Goal: Task Accomplishment & Management: Manage account settings

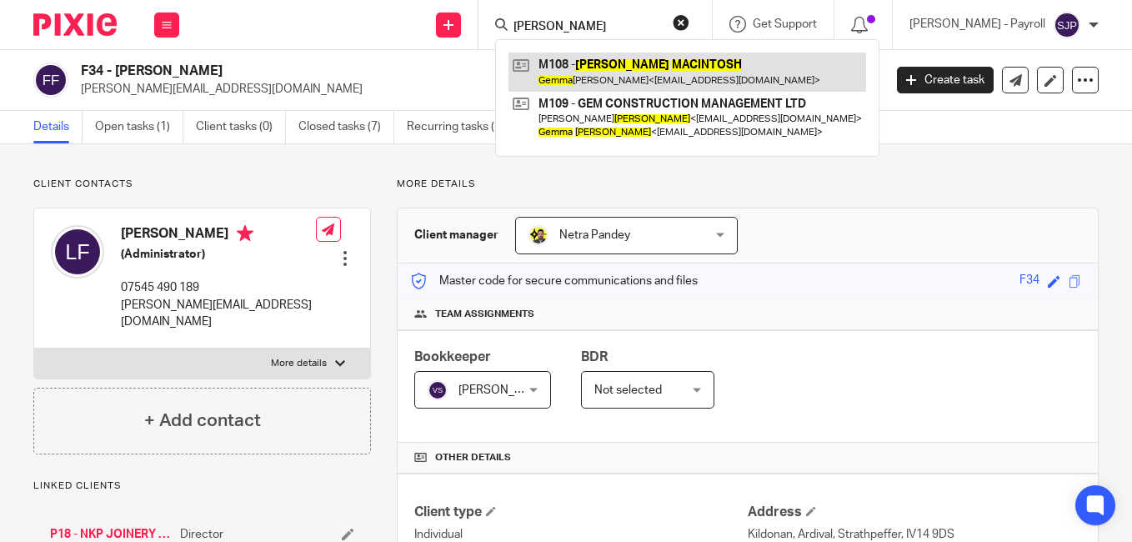
click at [537, 61] on link at bounding box center [687, 72] width 358 height 38
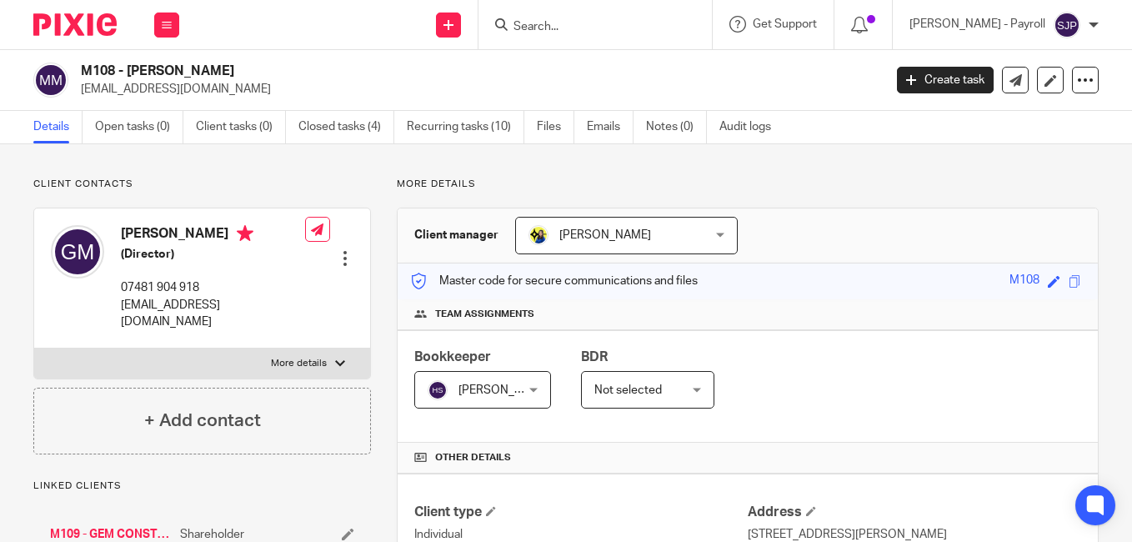
click at [148, 233] on h4 "[PERSON_NAME]" at bounding box center [213, 235] width 184 height 21
click at [148, 233] on h4 "Gemma McIntosh" at bounding box center [213, 235] width 184 height 21
copy h4 "Gemma"
click at [208, 234] on h4 "Gemma McIntosh" at bounding box center [213, 235] width 184 height 21
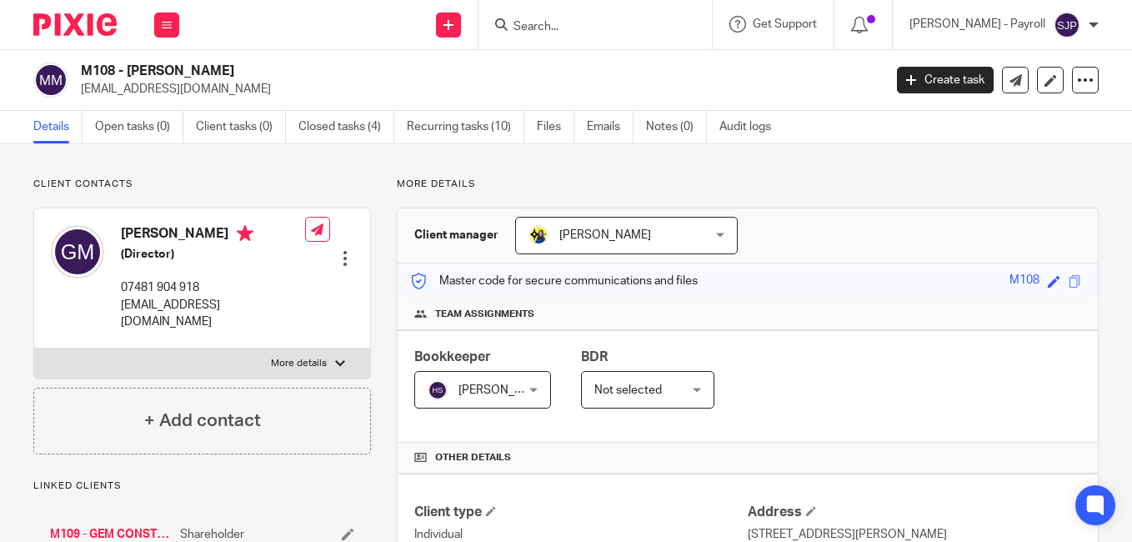
copy h4 "McIntosh"
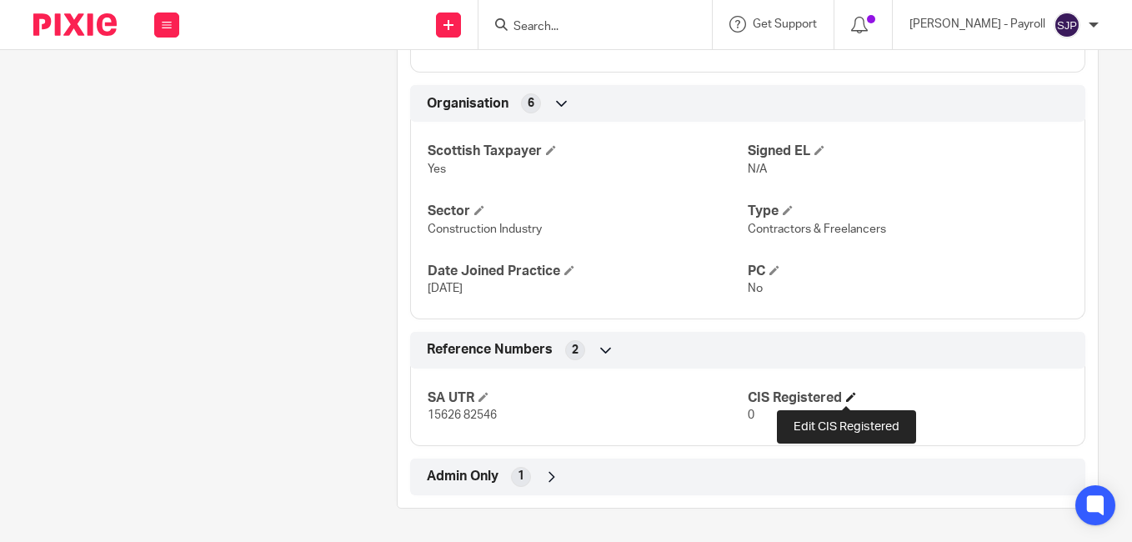
click at [846, 394] on span at bounding box center [851, 397] width 10 height 10
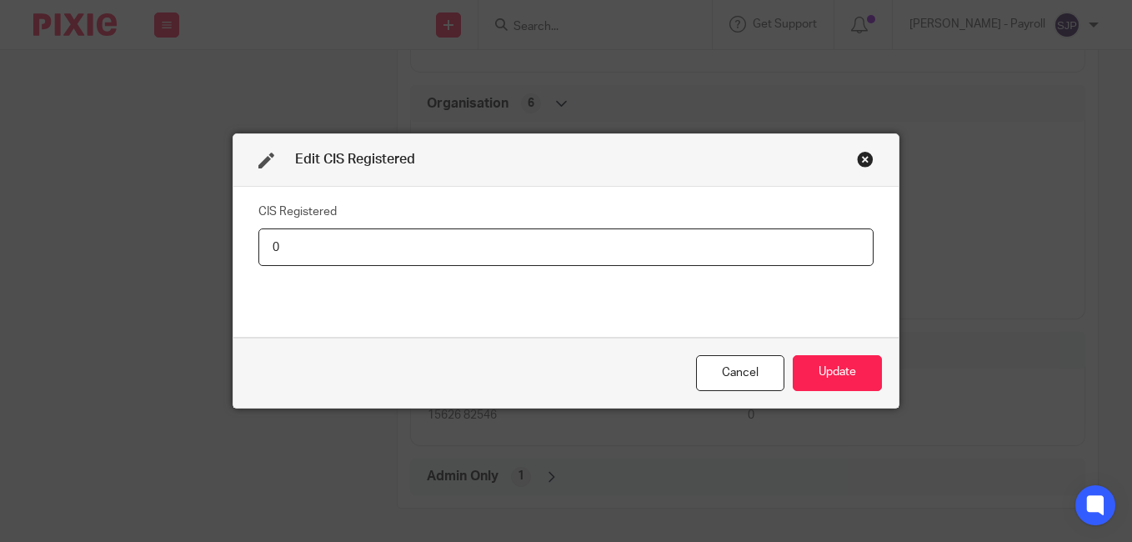
click at [363, 254] on input "0" at bounding box center [565, 247] width 615 height 38
type input "Net - 20%"
click at [833, 367] on button "Update" at bounding box center [837, 373] width 89 height 36
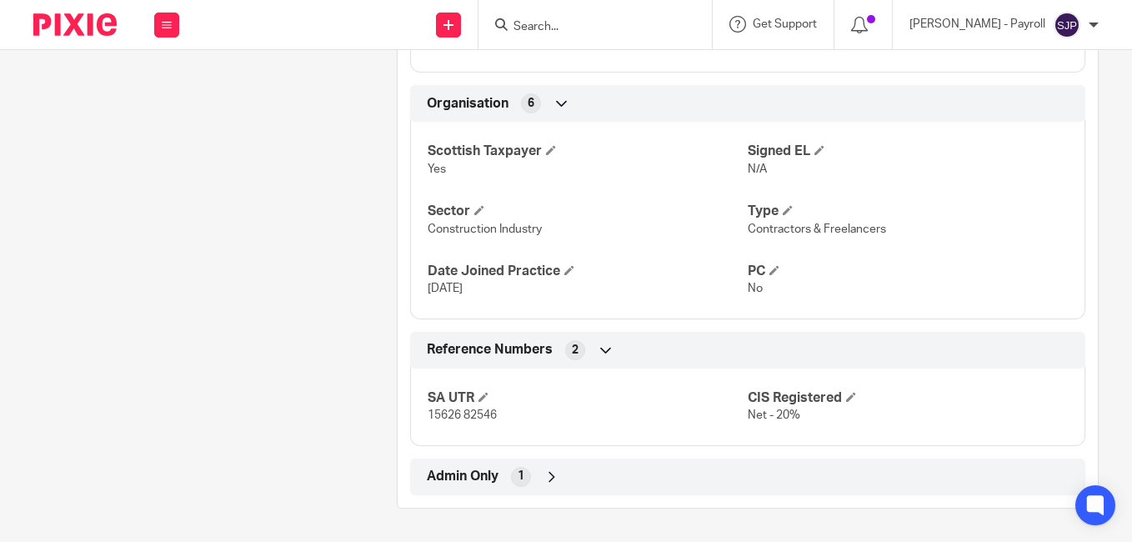
click at [553, 34] on input "Search" at bounding box center [587, 27] width 150 height 15
paste input "AHAVA-SHAFFRA EUREL GRAY-READ"
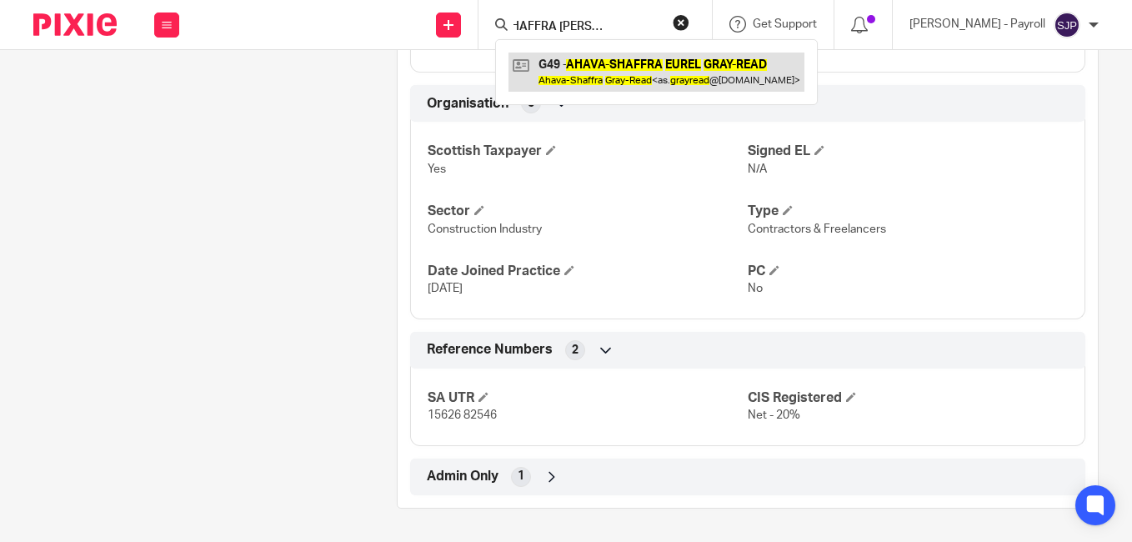
type input "AHAVA-SHAFFRA EUREL GRAY-READ"
click at [539, 64] on link at bounding box center [656, 72] width 296 height 38
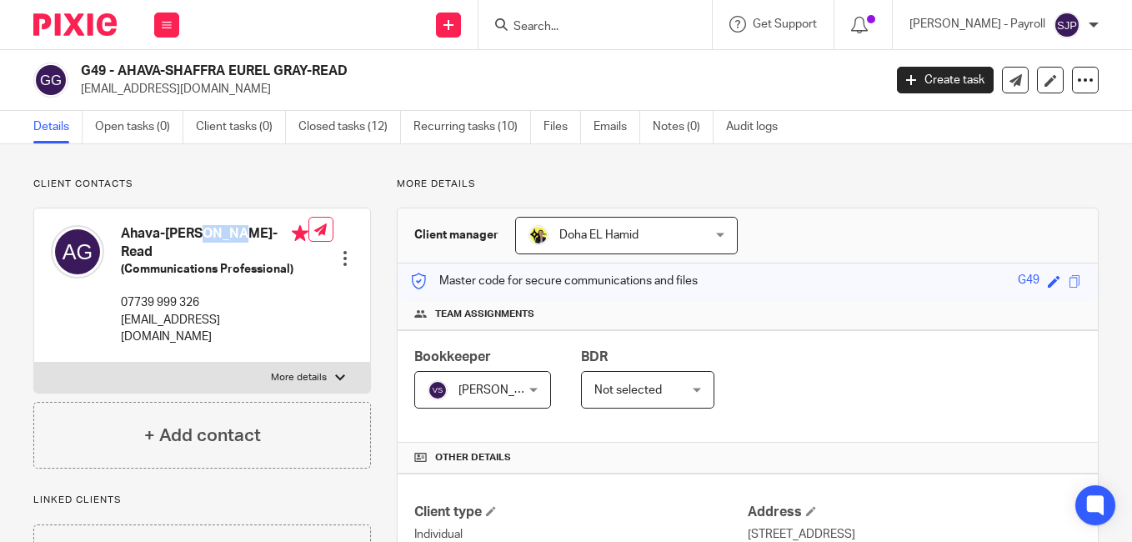
drag, startPoint x: 121, startPoint y: 231, endPoint x: 161, endPoint y: 237, distance: 40.4
click at [161, 237] on h4 "Ahava-Shaffra Gray-Read" at bounding box center [215, 243] width 188 height 36
copy h4 "Ahava"
drag, startPoint x: 116, startPoint y: 75, endPoint x: 225, endPoint y: 79, distance: 109.3
click at [225, 79] on h2 "G49 - AHAVA-SHAFFRA EUREL GRAY-READ" at bounding box center [397, 72] width 633 height 18
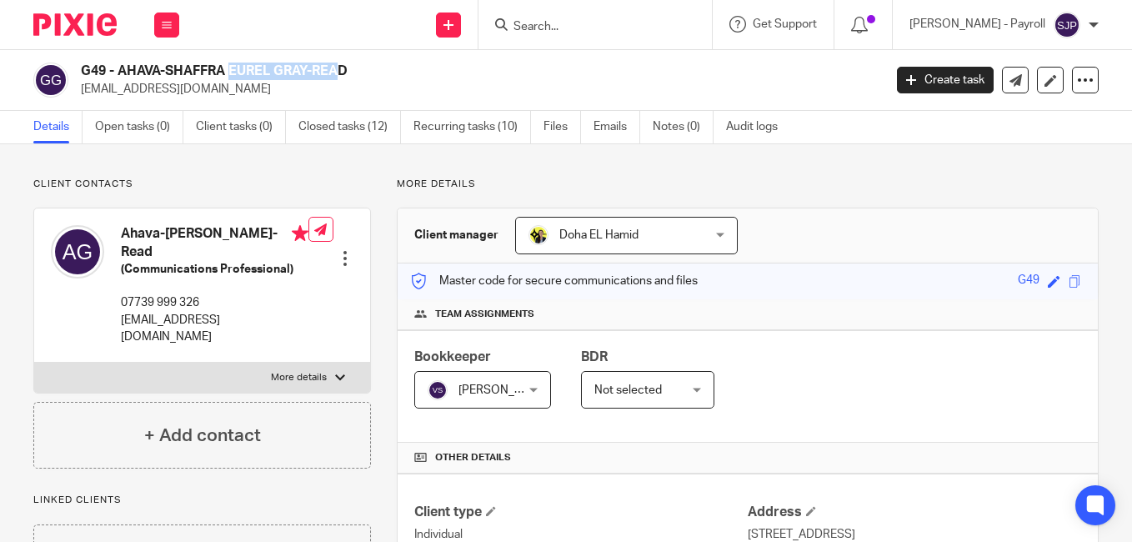
copy h2 "AHAVA-SHAFFRA"
click at [236, 70] on h2 "G49 - AHAVA-SHAFFRA EUREL GRAY-READ" at bounding box center [397, 72] width 633 height 18
copy h2 "EUREL"
click at [311, 68] on h2 "G49 - AHAVA-SHAFFRA EUREL GRAY-READ" at bounding box center [397, 72] width 633 height 18
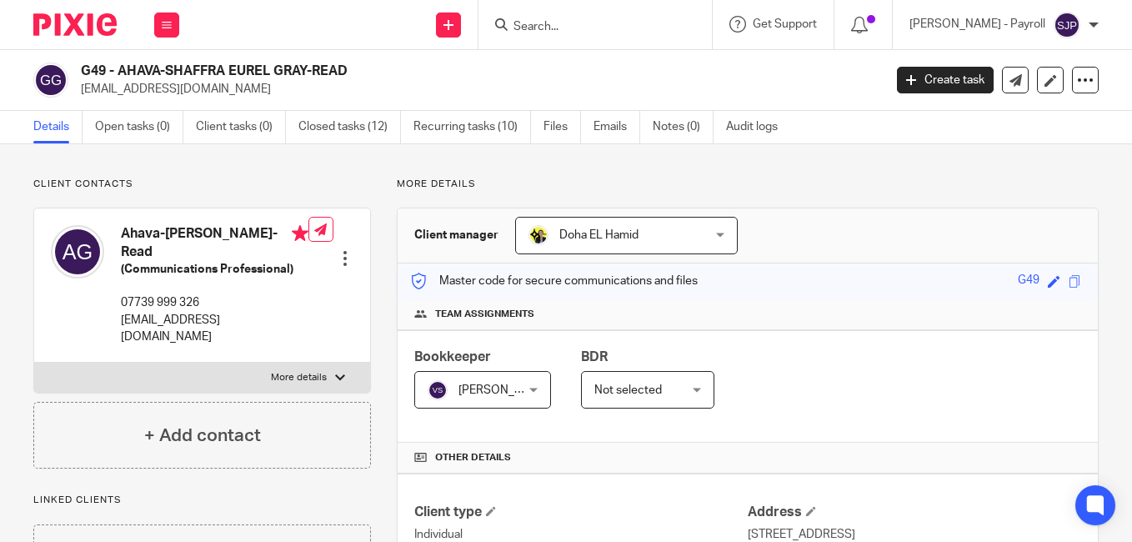
click at [311, 68] on h2 "G49 - AHAVA-SHAFFRA EUREL GRAY-READ" at bounding box center [397, 72] width 633 height 18
drag, startPoint x: 311, startPoint y: 68, endPoint x: 295, endPoint y: 68, distance: 15.8
click at [295, 68] on h2 "G49 - AHAVA-SHAFFRA EUREL GRAY-READ" at bounding box center [397, 72] width 633 height 18
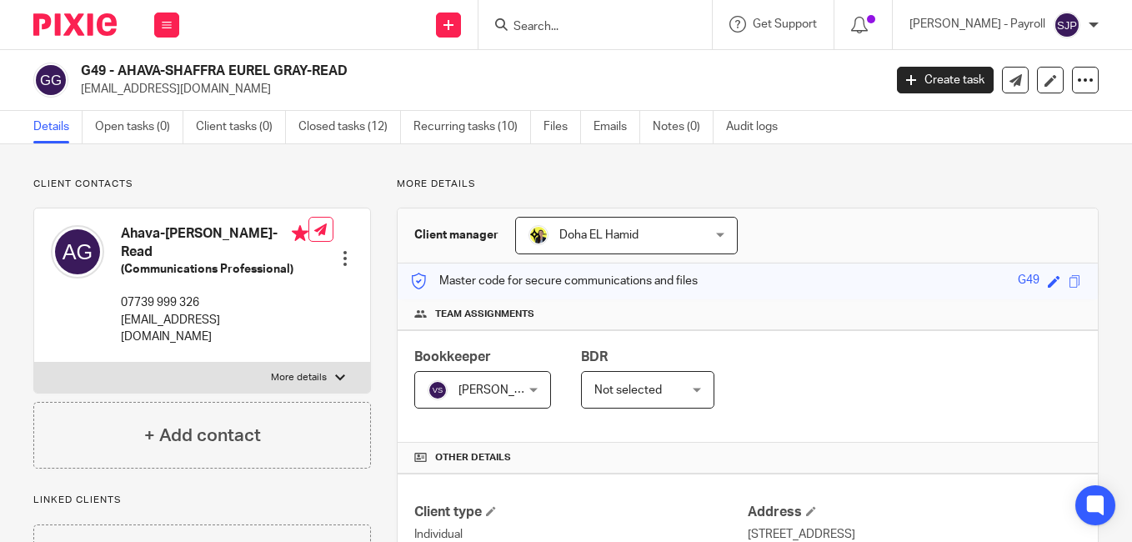
drag, startPoint x: 278, startPoint y: 69, endPoint x: 350, endPoint y: 68, distance: 72.5
click at [350, 68] on h2 "G49 - AHAVA-SHAFFRA EUREL GRAY-READ" at bounding box center [397, 72] width 633 height 18
copy h2 "GRAY-READ"
click at [679, 90] on p "as.grayread@gmail.com" at bounding box center [476, 89] width 791 height 17
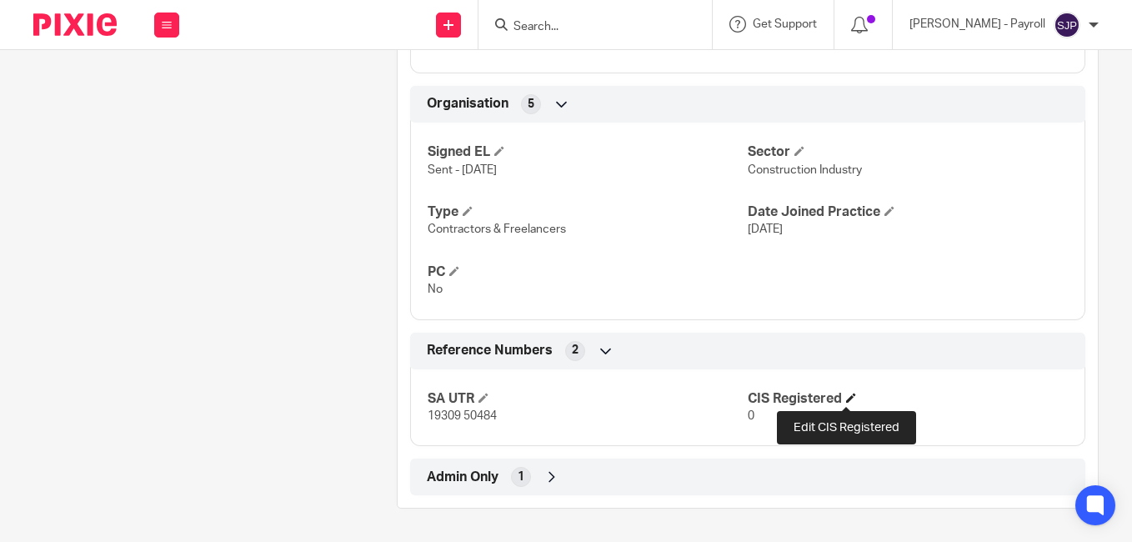
click at [846, 402] on span at bounding box center [851, 398] width 10 height 10
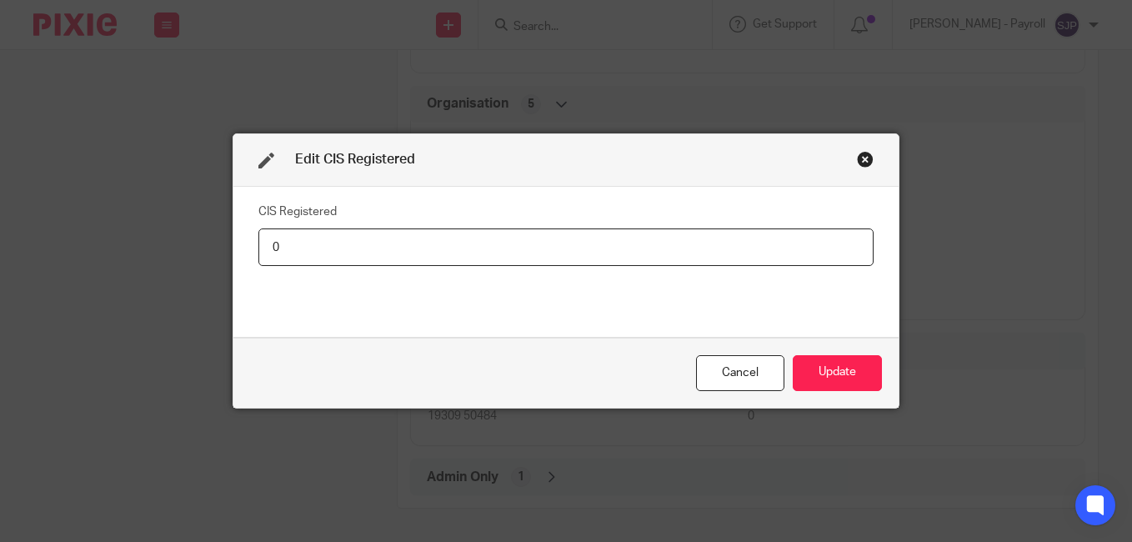
click at [316, 248] on input "0" at bounding box center [565, 247] width 615 height 38
type input "Net - 20%"
click at [849, 369] on button "Update" at bounding box center [837, 373] width 89 height 36
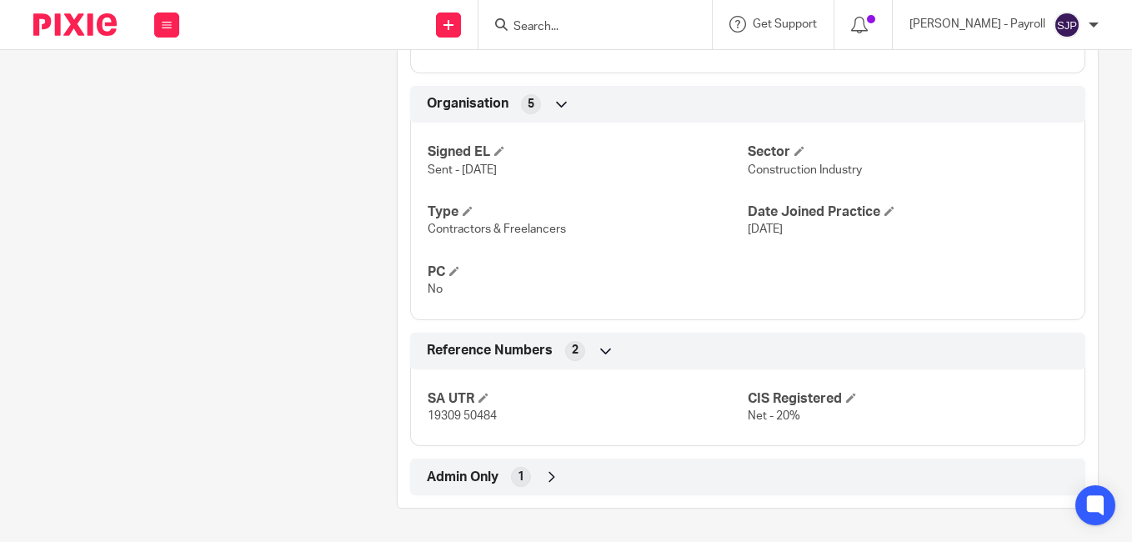
click at [589, 27] on input "Search" at bounding box center [587, 27] width 150 height 15
paste input "NICHOLAS POKORNIECKI"
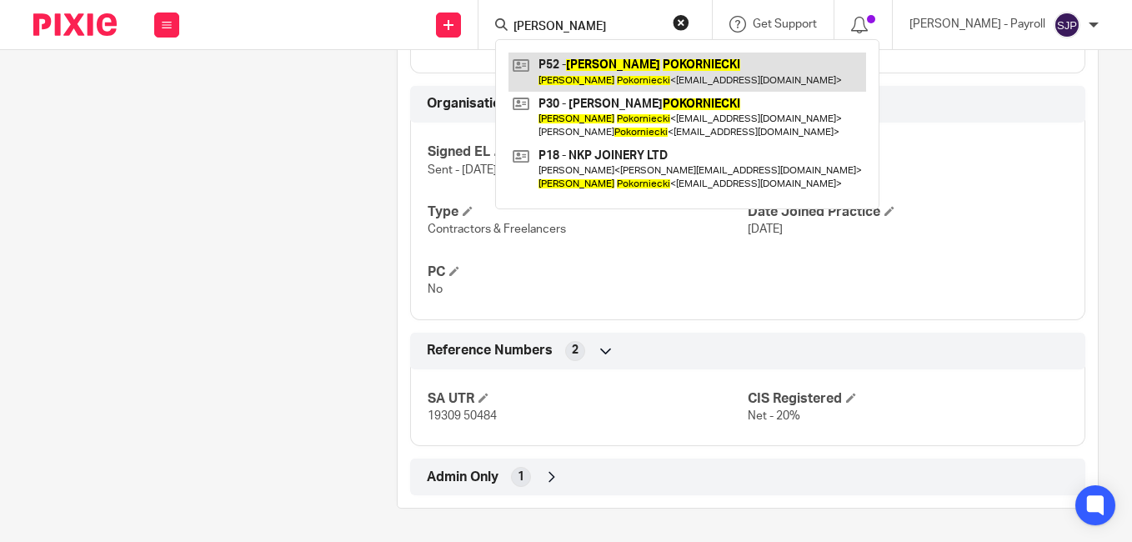
type input "NICHOLAS POKORNIECKI"
click at [538, 68] on link at bounding box center [687, 72] width 358 height 38
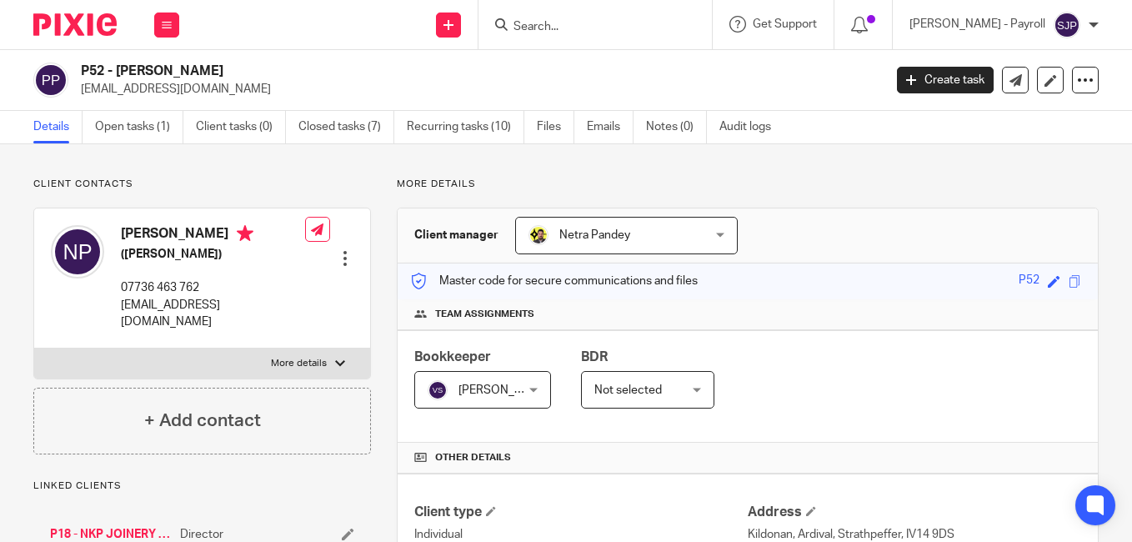
click at [140, 237] on h4 "[PERSON_NAME]" at bounding box center [213, 235] width 184 height 21
copy h4 "[PERSON_NAME]"
click at [224, 235] on h4 "Nicholas Pokorniecki" at bounding box center [213, 235] width 184 height 21
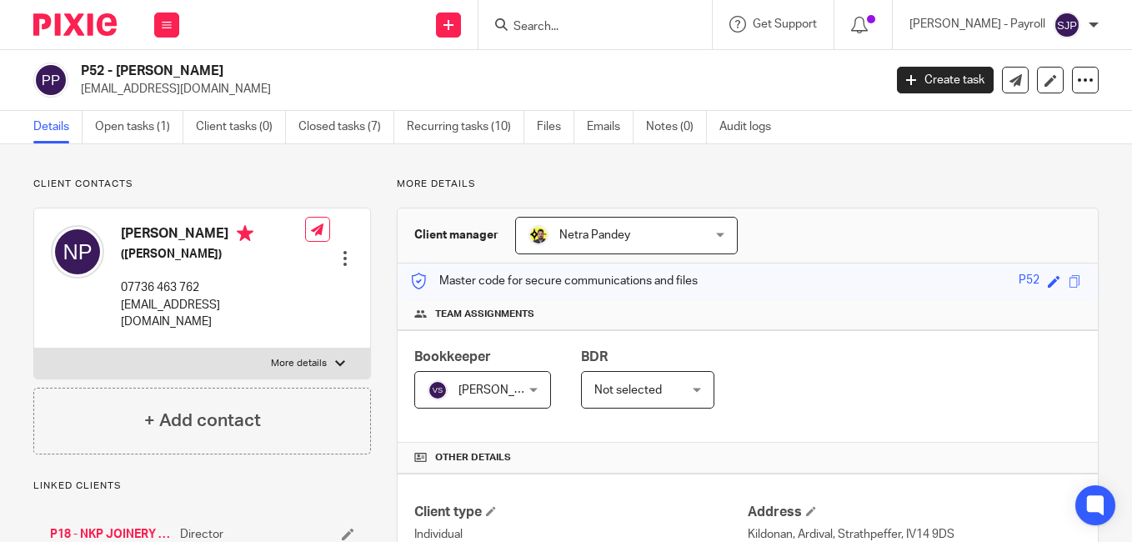
copy h4 "Pokorniecki"
click at [831, 81] on p "info@nkpjoinery.com" at bounding box center [476, 89] width 791 height 17
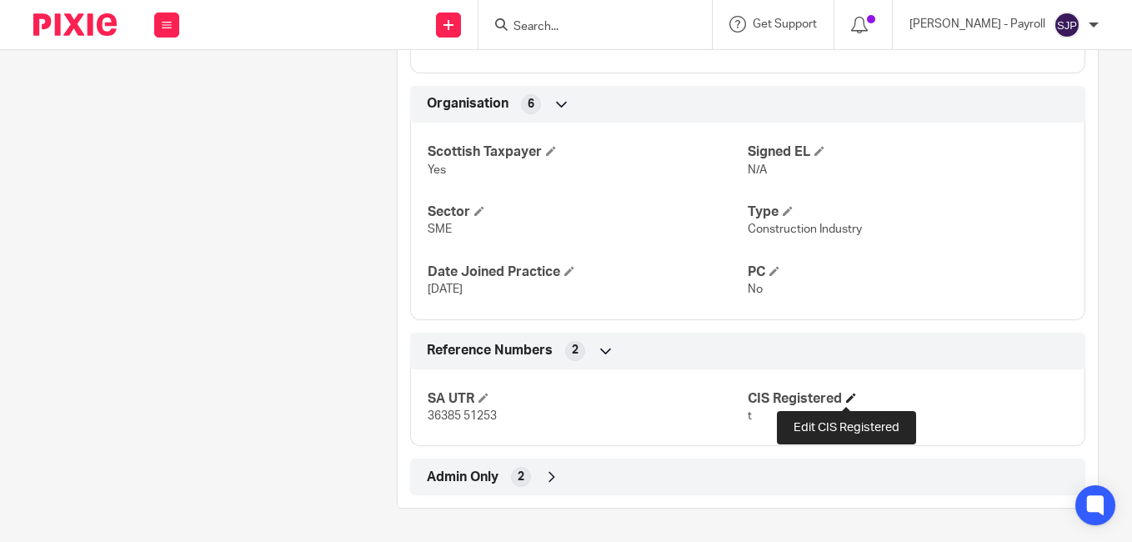
click at [846, 397] on span at bounding box center [851, 398] width 10 height 10
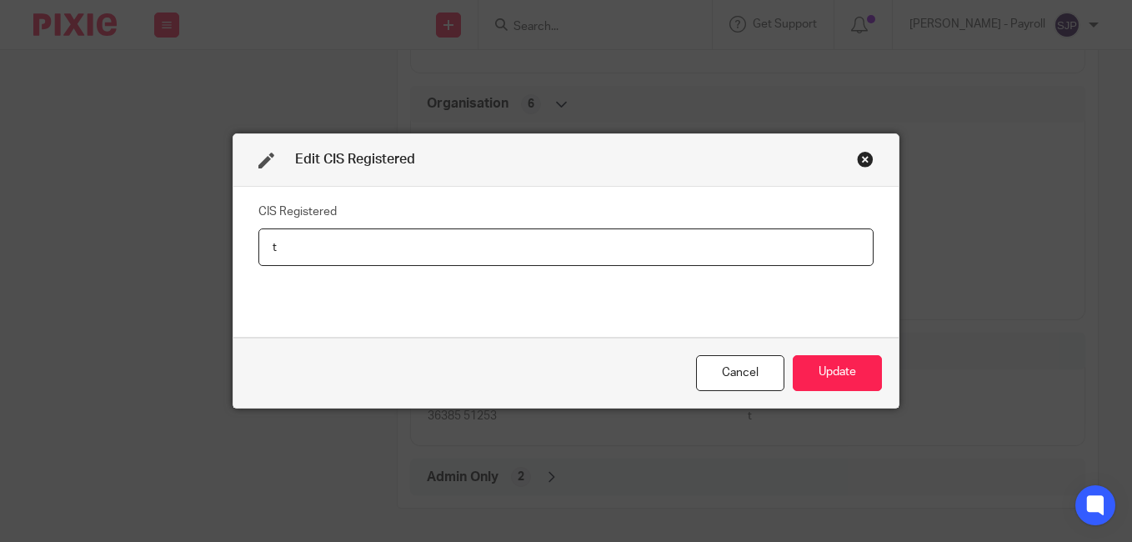
click at [376, 248] on input "t" at bounding box center [565, 247] width 615 height 38
type input "Net - 20%"
click at [838, 371] on button "Update" at bounding box center [837, 373] width 89 height 36
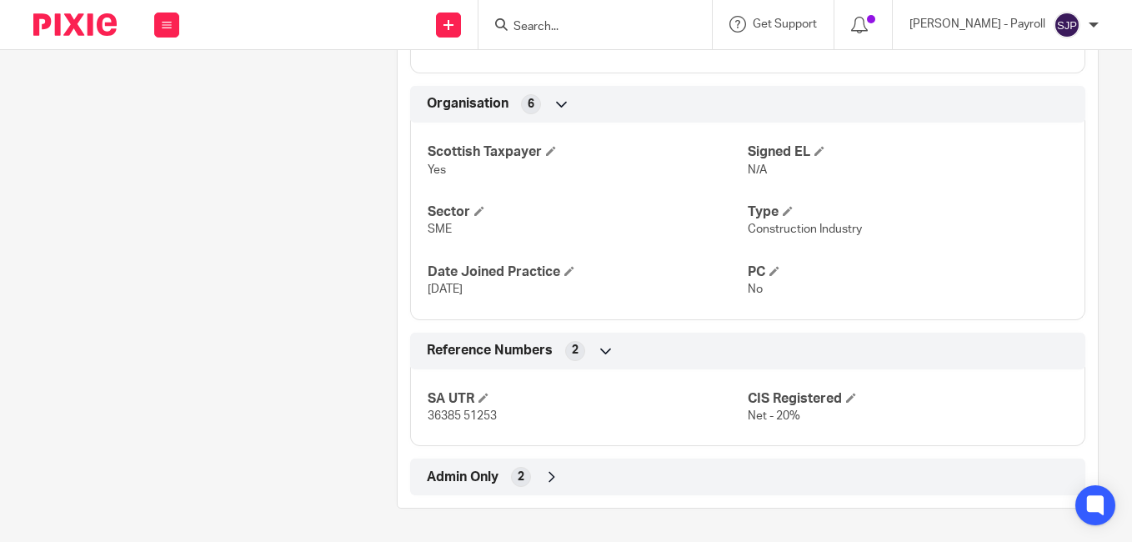
click at [596, 28] on input "Search" at bounding box center [587, 27] width 150 height 15
paste input "JAY SINCLAIR"
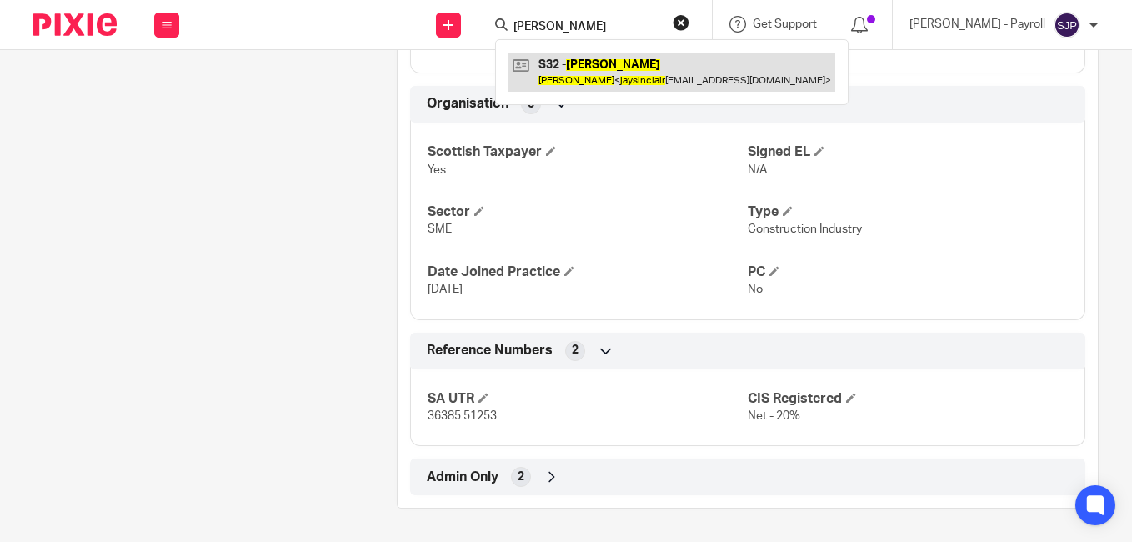
type input "JAY SINCLAIR"
click at [530, 63] on link at bounding box center [671, 72] width 327 height 38
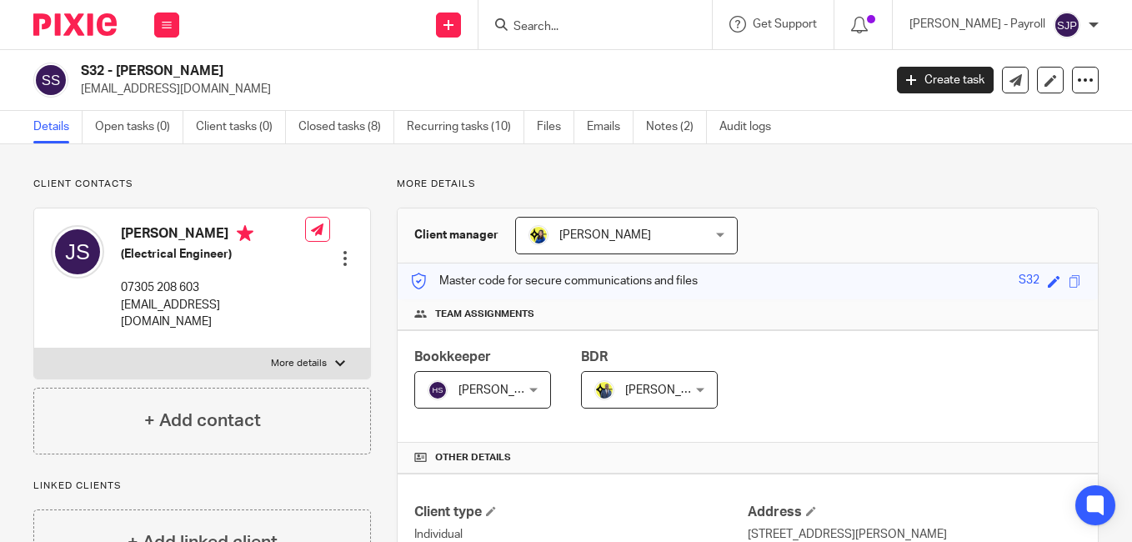
click at [139, 236] on h4 "Jay Sinclair" at bounding box center [213, 235] width 184 height 21
copy h4 "Jay"
click at [164, 228] on h4 "Jay Sinclair" at bounding box center [213, 235] width 184 height 21
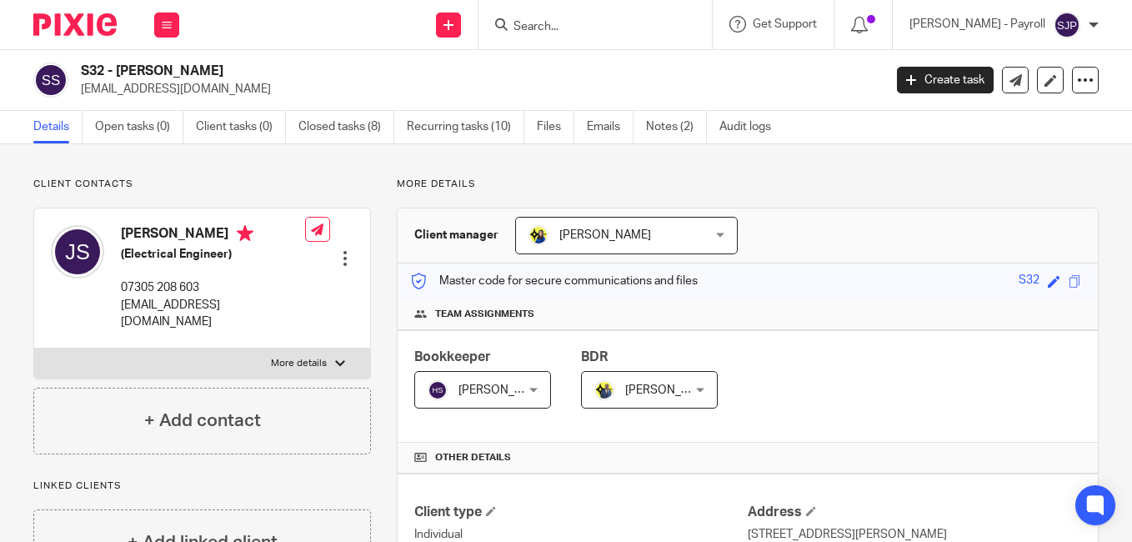
copy h4 "Sinclair"
click at [793, 66] on div "S32 - JAY SINCLAIR jaysinclair12@yahoo.com" at bounding box center [476, 80] width 791 height 35
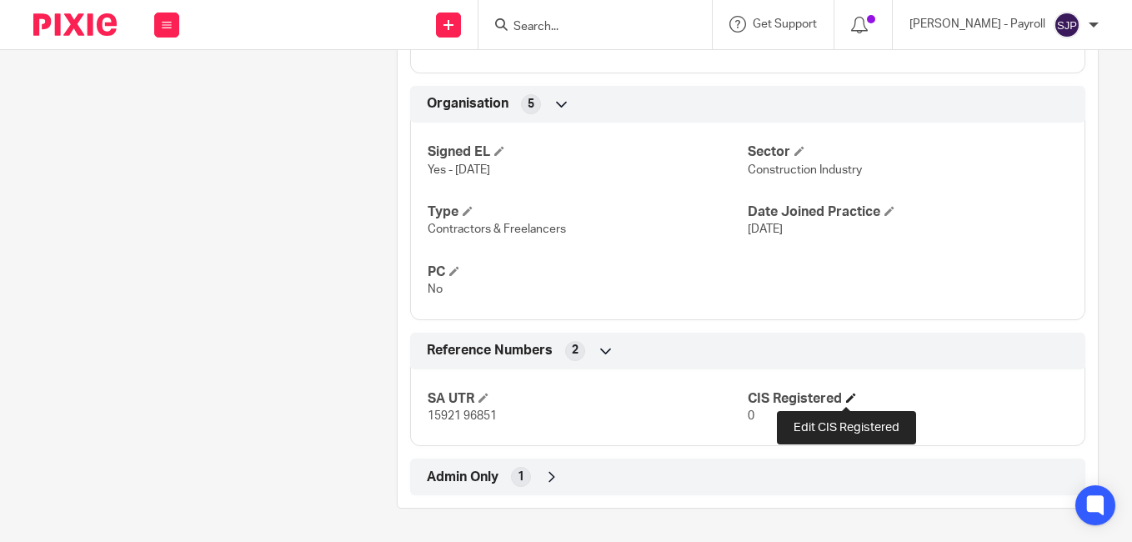
click at [850, 400] on span at bounding box center [851, 398] width 10 height 10
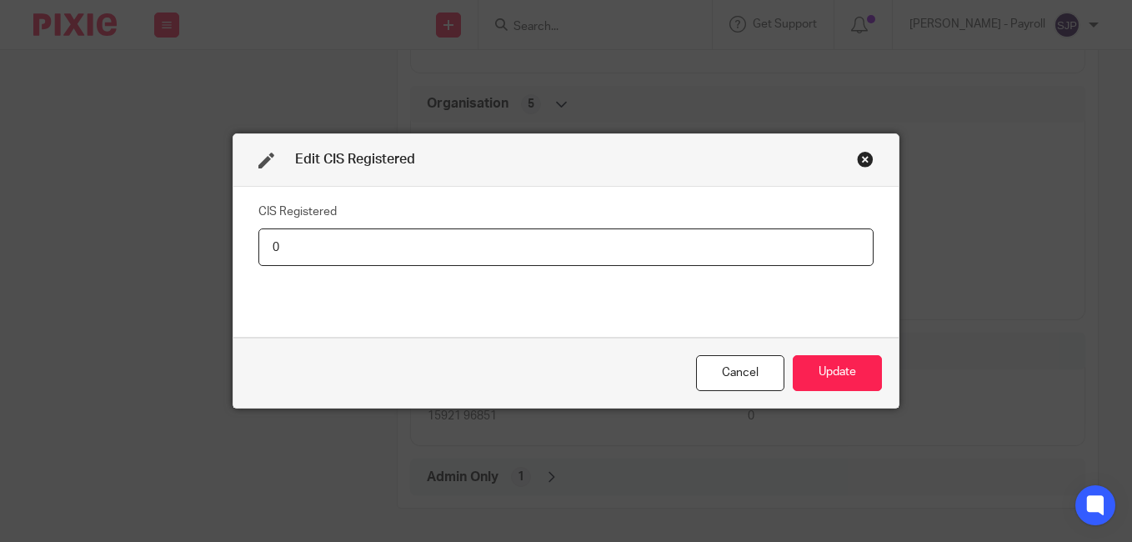
click at [513, 252] on input "0" at bounding box center [565, 247] width 615 height 38
type input "Net - 20%"
click at [860, 378] on button "Update" at bounding box center [837, 373] width 89 height 36
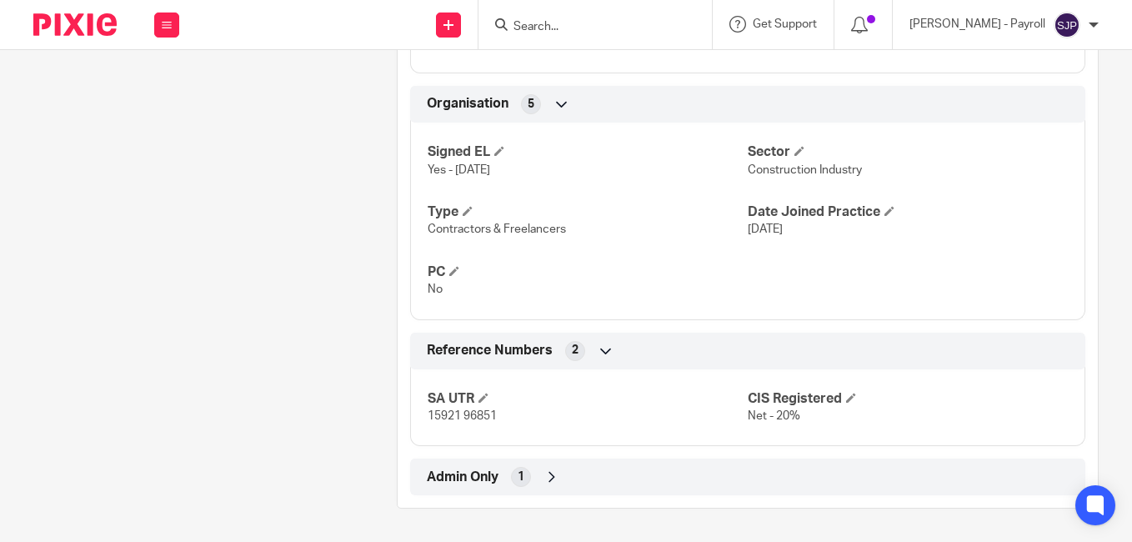
click at [590, 21] on input "Search" at bounding box center [587, 27] width 150 height 15
paste input "THOMAS SPEDDING"
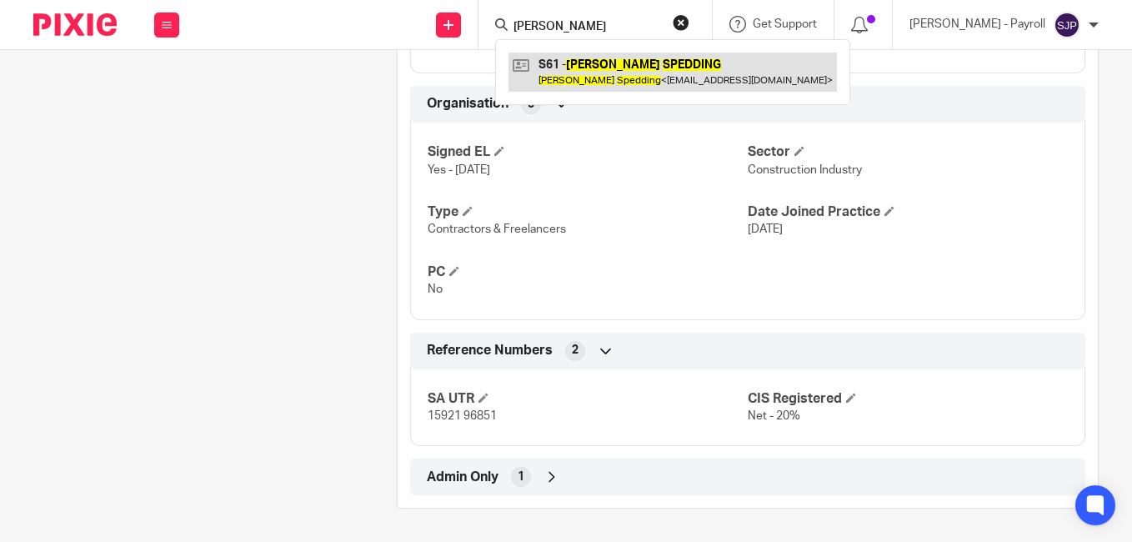
type input "THOMAS SPEDDING"
click at [529, 64] on link at bounding box center [672, 72] width 328 height 38
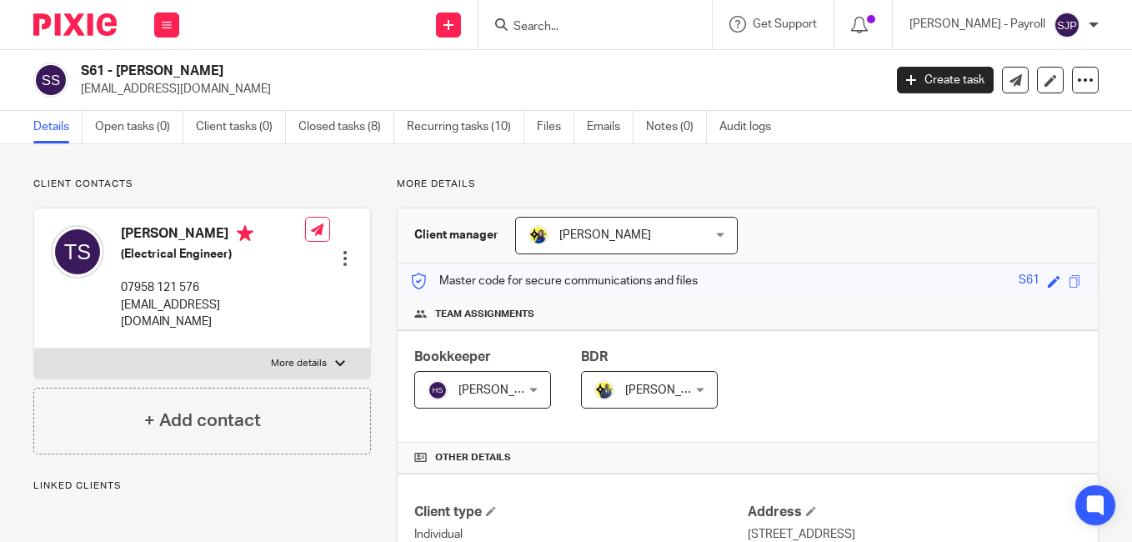
click at [157, 235] on h4 "[PERSON_NAME]" at bounding box center [213, 235] width 184 height 21
copy h4 "[PERSON_NAME]"
click at [204, 232] on h4 "[PERSON_NAME]" at bounding box center [213, 235] width 184 height 21
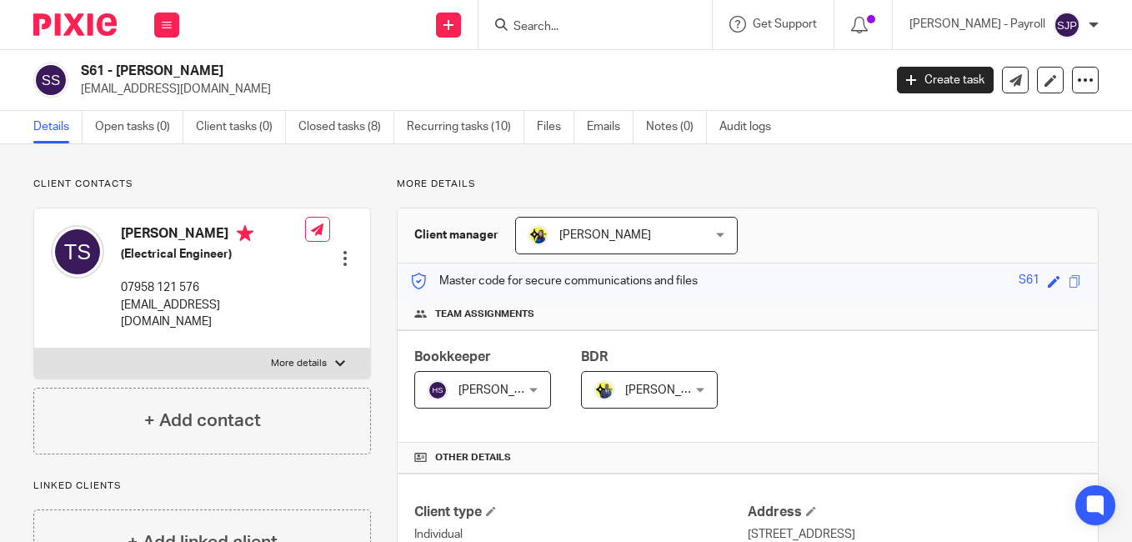
copy h4 "Spedding"
click at [635, 73] on h2 "S61 - [PERSON_NAME]" at bounding box center [397, 72] width 633 height 18
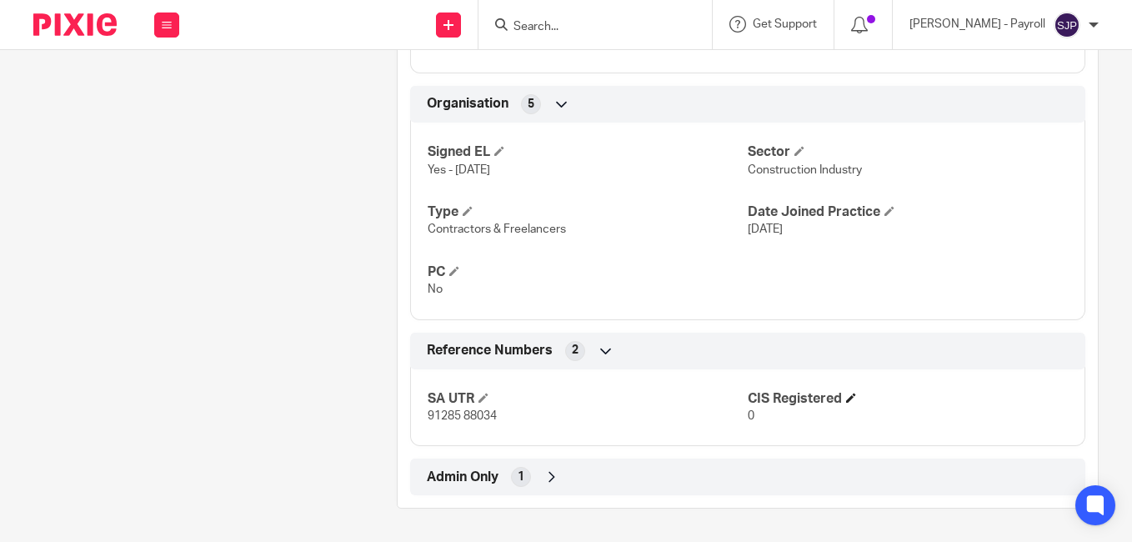
click at [838, 401] on h4 "CIS Registered" at bounding box center [908, 399] width 320 height 18
click at [846, 400] on span at bounding box center [851, 398] width 10 height 10
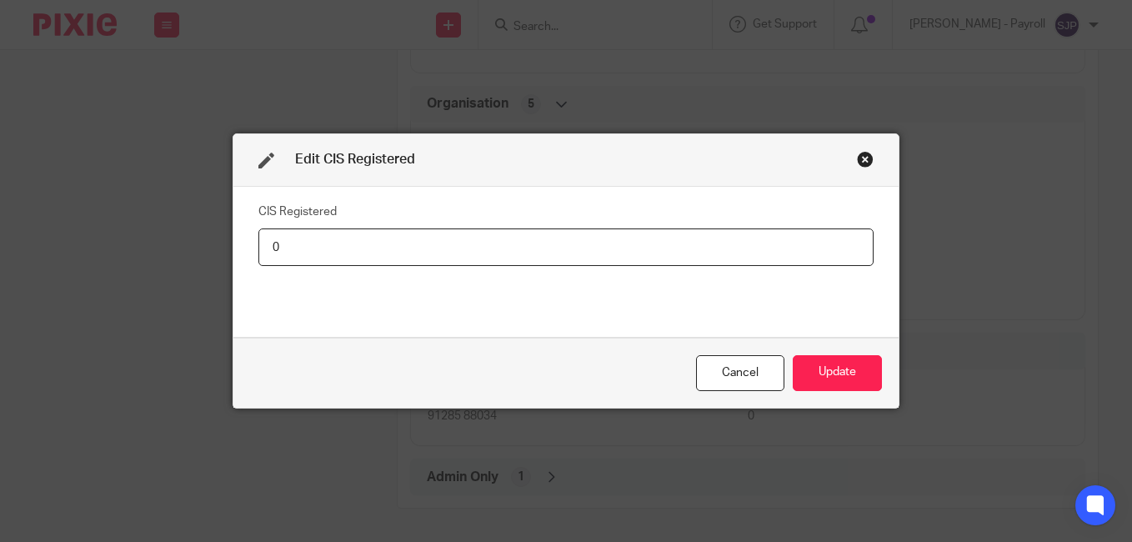
click at [489, 258] on input "0" at bounding box center [565, 247] width 615 height 38
type input "Net - 20%"
click at [830, 372] on button "Update" at bounding box center [837, 373] width 89 height 36
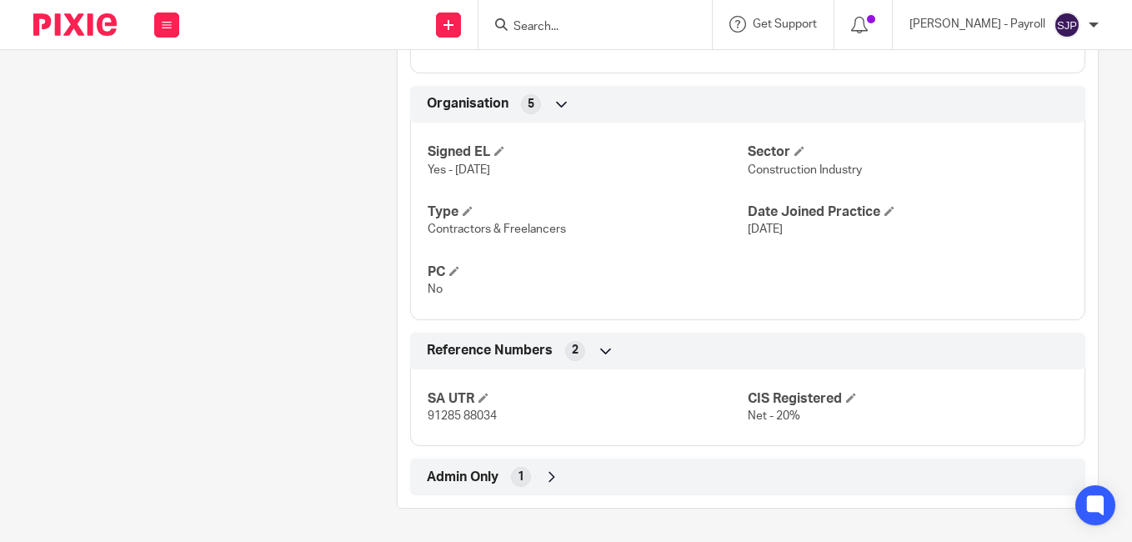
click at [540, 22] on input "Search" at bounding box center [587, 27] width 150 height 15
paste input "FREDERICK KUDOM"
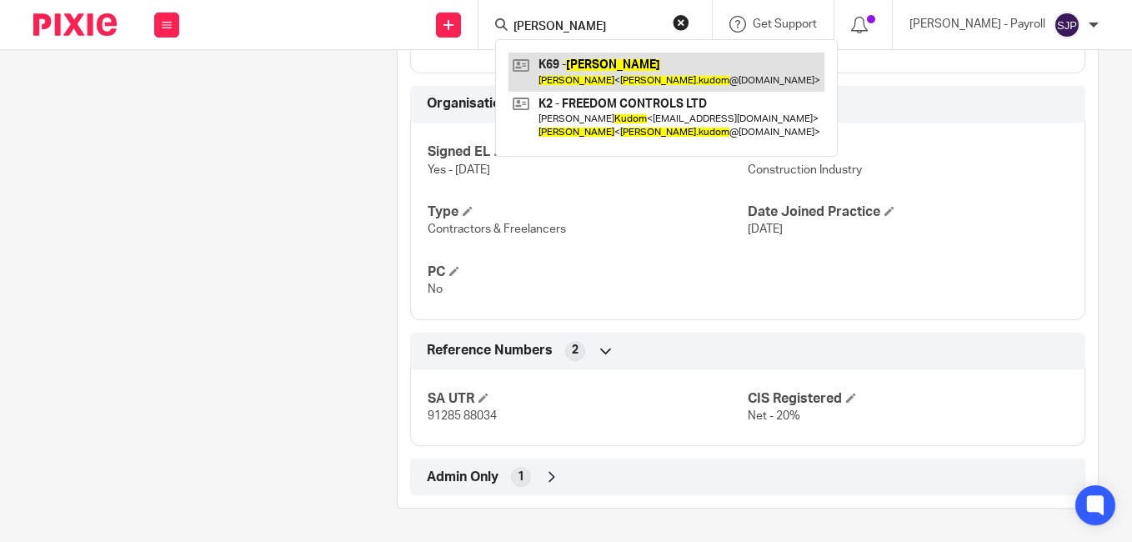
type input "FREDERICK KUDOM"
click at [538, 65] on link at bounding box center [666, 72] width 316 height 38
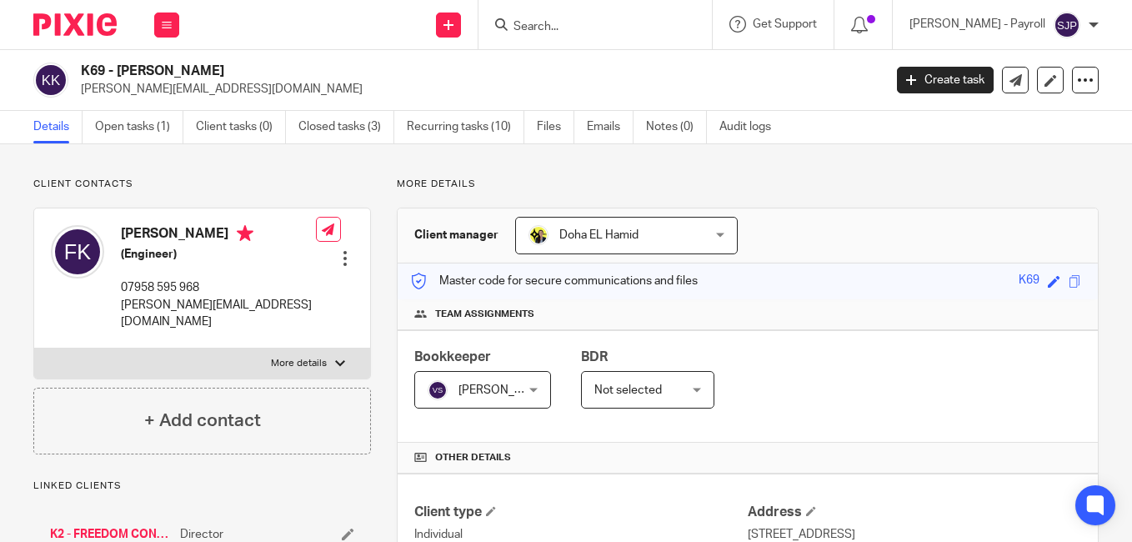
click at [157, 235] on h4 "[PERSON_NAME]" at bounding box center [218, 235] width 195 height 21
copy h4 "[PERSON_NAME]"
click at [224, 236] on h4 "[PERSON_NAME]" at bounding box center [218, 235] width 195 height 21
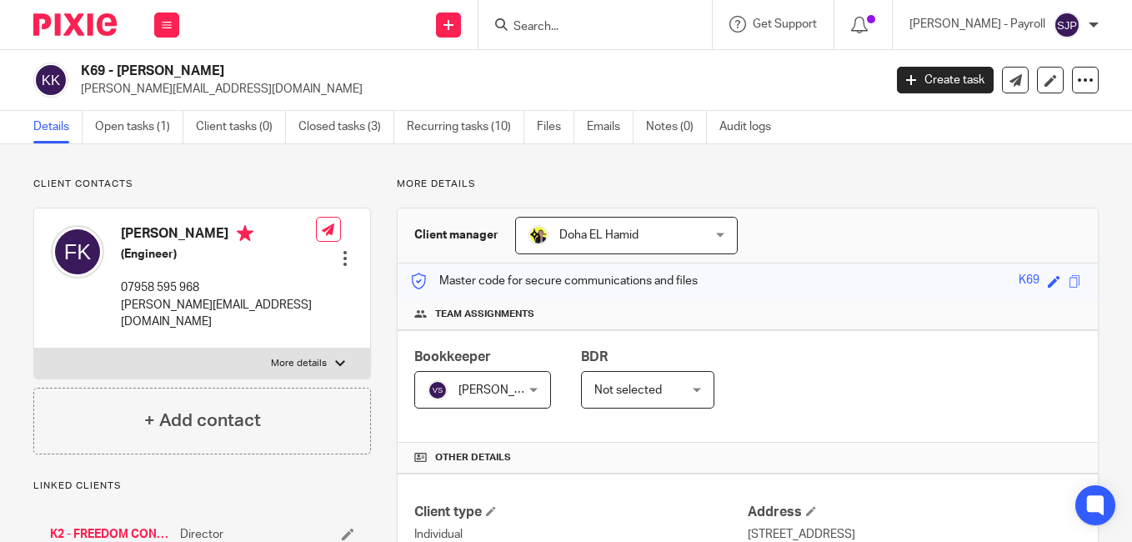
click at [224, 236] on h4 "[PERSON_NAME]" at bounding box center [218, 235] width 195 height 21
click at [223, 234] on h4 "[PERSON_NAME]" at bounding box center [218, 235] width 195 height 21
copy h4 "Kudom"
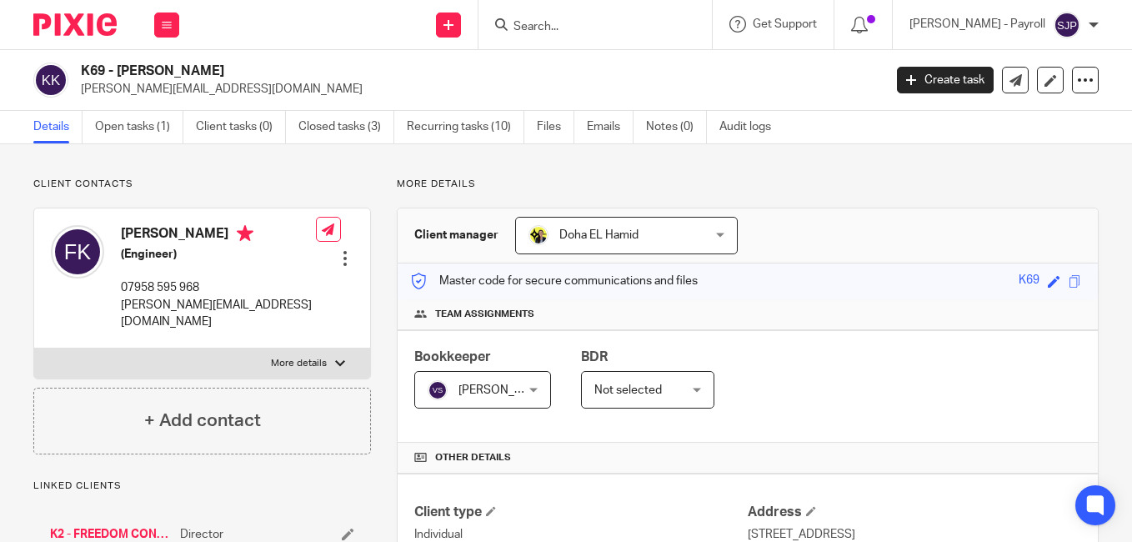
click at [843, 101] on div "K69 - FREDERICK KUDOM [EMAIL_ADDRESS][DOMAIN_NAME] Create task Update from Comp…" at bounding box center [566, 80] width 1132 height 61
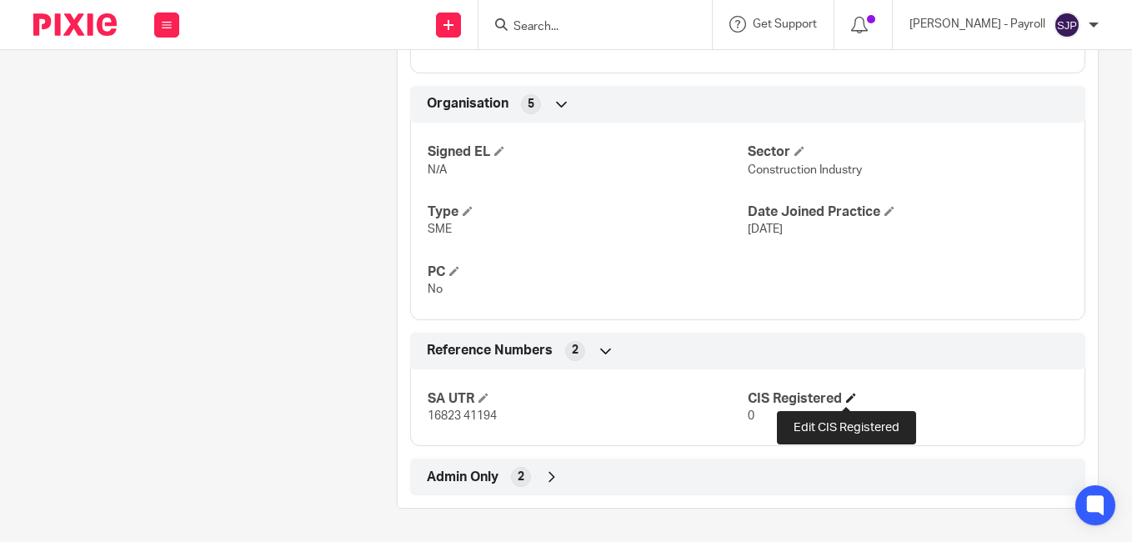
click at [849, 402] on span at bounding box center [851, 398] width 10 height 10
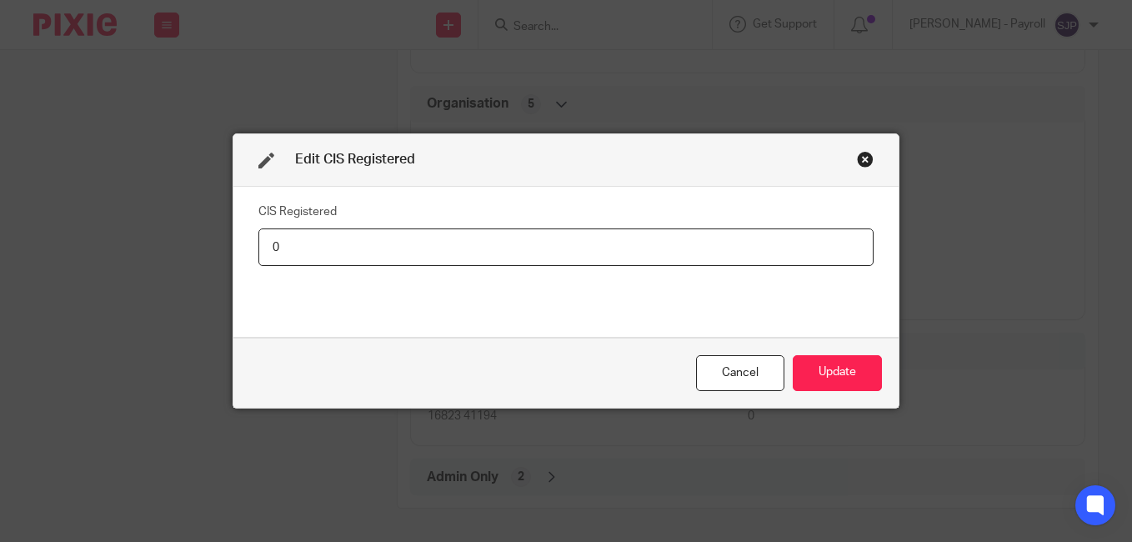
click at [476, 260] on input "0" at bounding box center [565, 247] width 615 height 38
type input "Net - 20%"
click at [803, 369] on button "Update" at bounding box center [837, 373] width 89 height 36
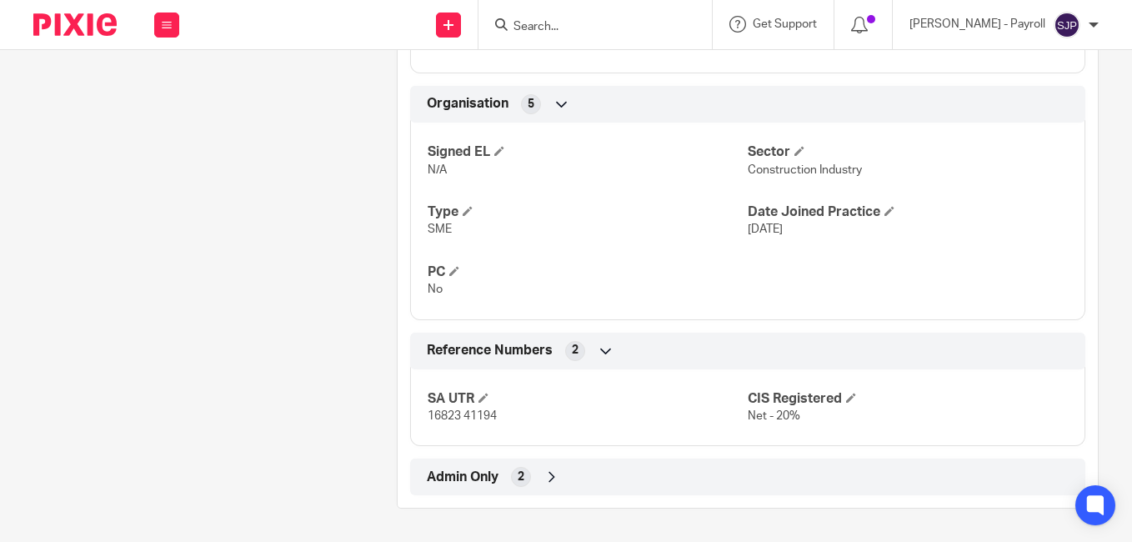
click at [542, 27] on input "Search" at bounding box center [587, 27] width 150 height 15
paste input "JOSEPH WILSON"
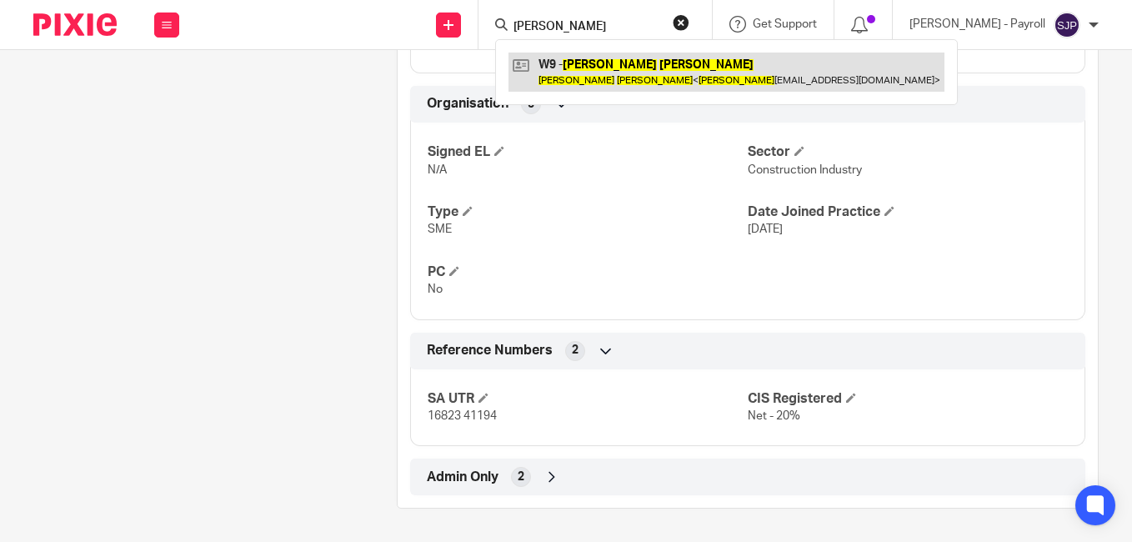
type input "JOSEPH WILSON"
click at [532, 65] on link at bounding box center [726, 72] width 436 height 38
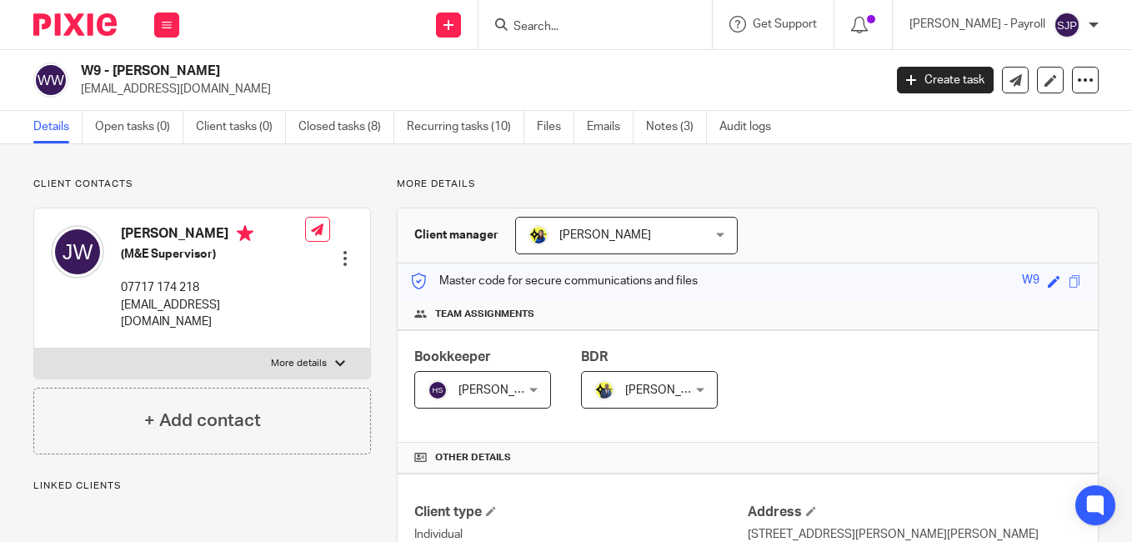
click at [162, 238] on h4 "[PERSON_NAME]" at bounding box center [213, 235] width 184 height 21
copy h4 "[PERSON_NAME]"
click at [195, 235] on h4 "Joseph Wilson" at bounding box center [213, 235] width 184 height 21
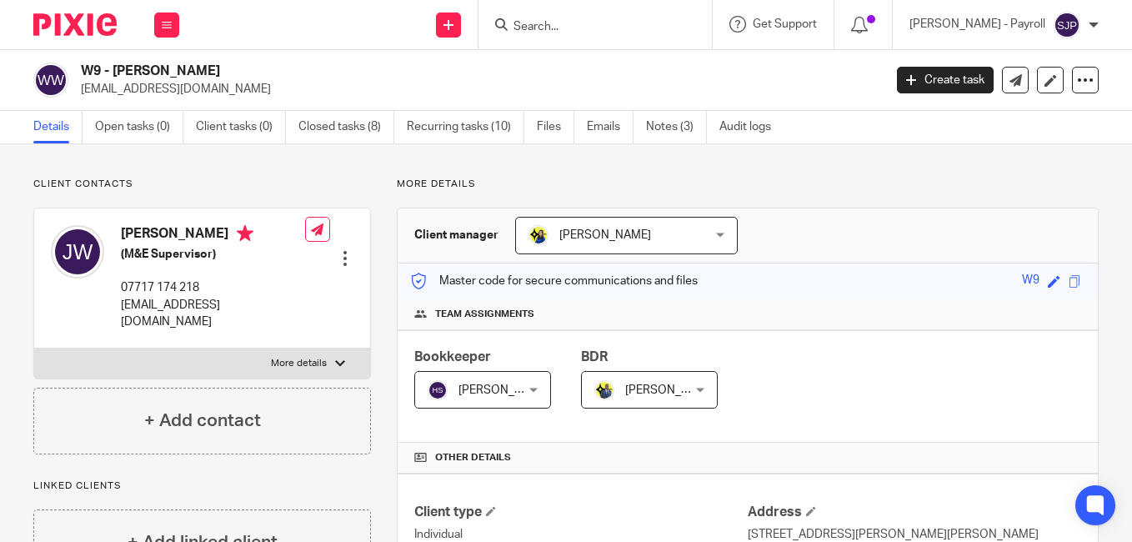
copy h4 "Wilson"
click at [807, 87] on p "wilson_joe@hotmail.co.uk" at bounding box center [476, 89] width 791 height 17
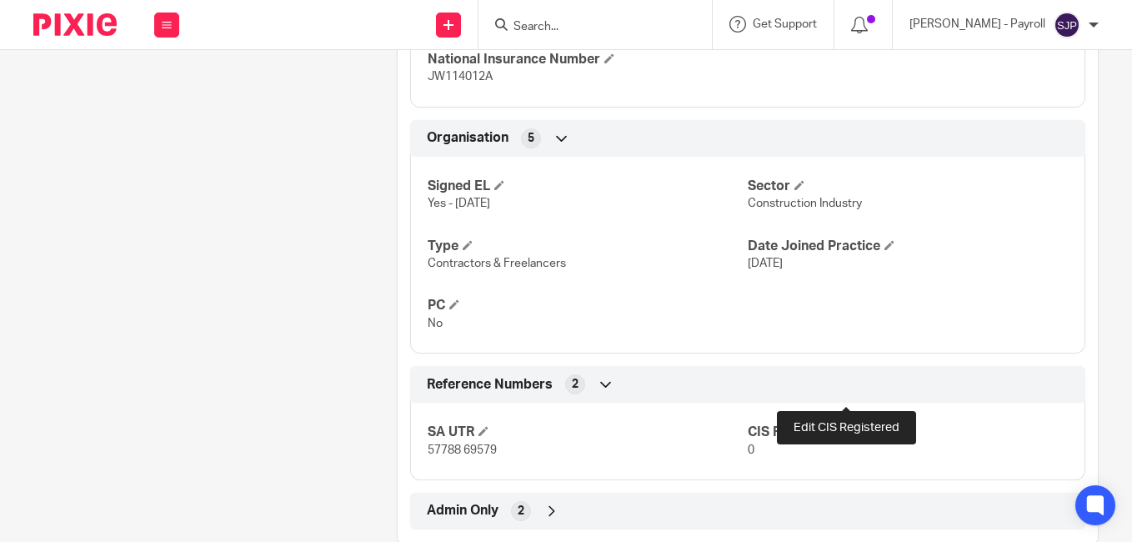
click at [846, 426] on span at bounding box center [851, 431] width 10 height 10
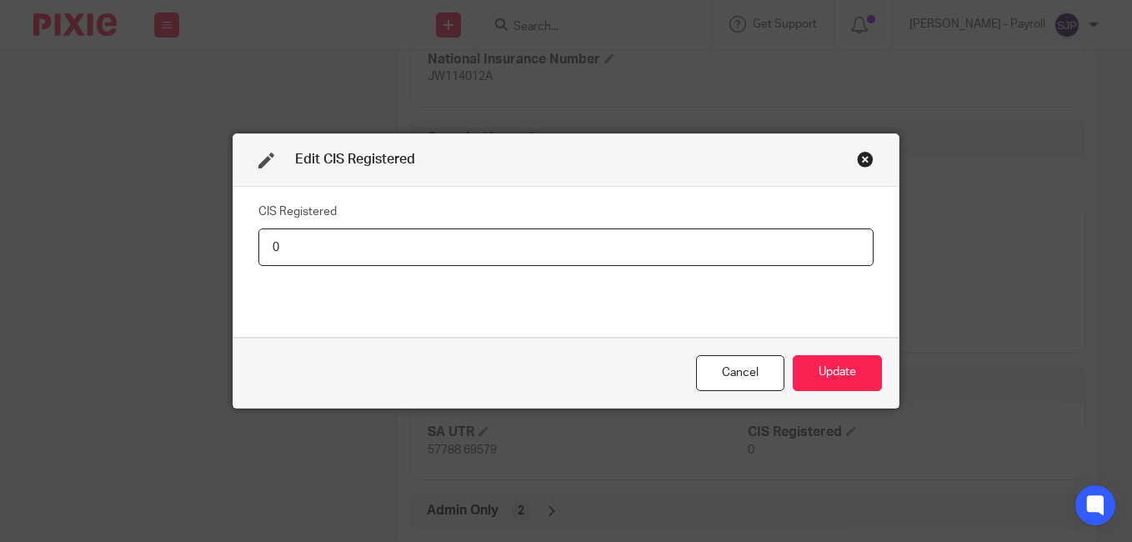
click at [463, 254] on input "0" at bounding box center [565, 247] width 615 height 38
type input "Net - 20%"
click at [802, 369] on button "Update" at bounding box center [837, 373] width 89 height 36
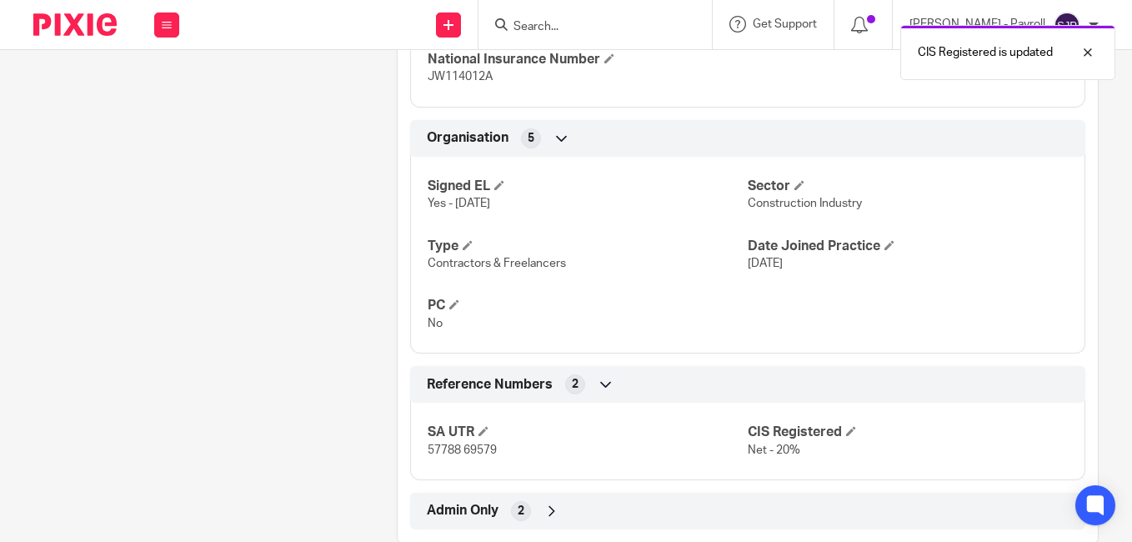
click at [546, 23] on input "Search" at bounding box center [587, 27] width 150 height 15
paste input "LINTON BLOOMFIELD"
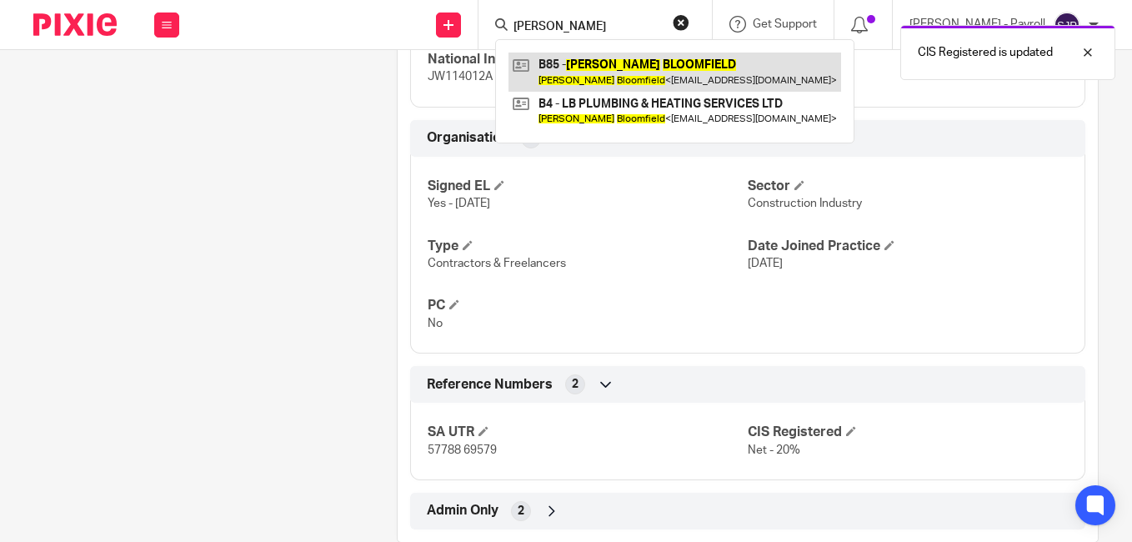
type input "LINTON BLOOMFIELD"
click at [540, 66] on link at bounding box center [674, 72] width 333 height 38
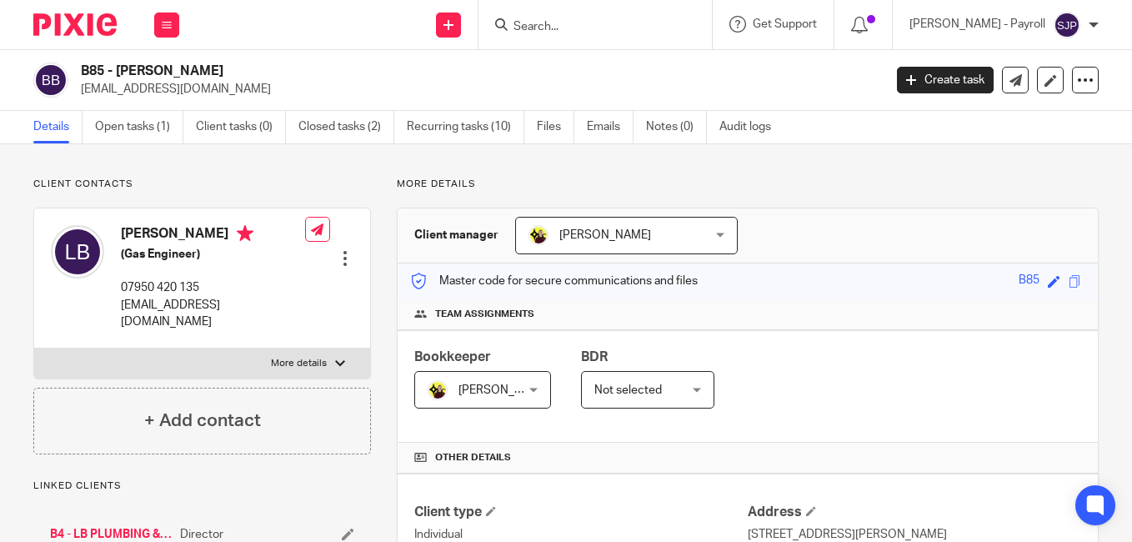
click at [146, 229] on h4 "Linton Bloomfield" at bounding box center [213, 235] width 184 height 21
copy h4 "Linton"
click at [193, 230] on h4 "Linton Bloomfield" at bounding box center [213, 235] width 184 height 21
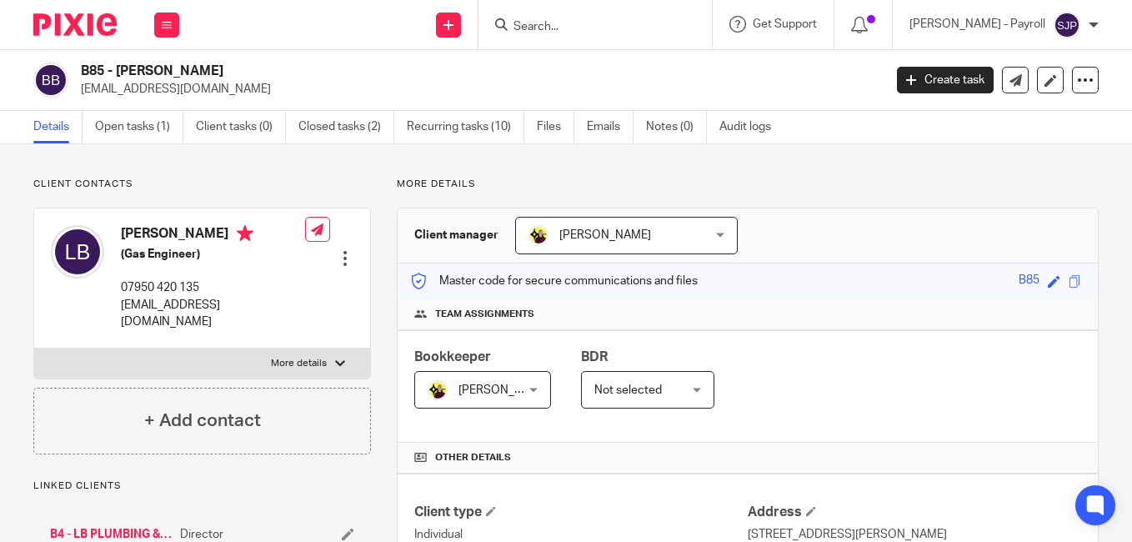
copy h4 "Bloomfield"
click at [865, 95] on div "B85 - LINTON BLOOMFIELD lbplumbingservices@yahoo.co.uk Create task Update from …" at bounding box center [565, 80] width 1065 height 35
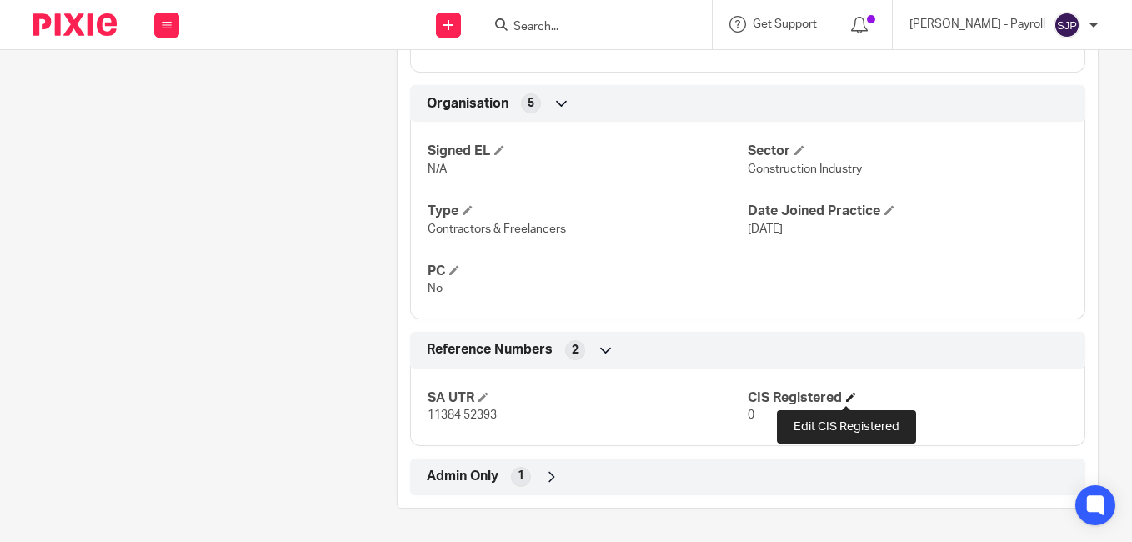
click at [846, 393] on span at bounding box center [851, 397] width 10 height 10
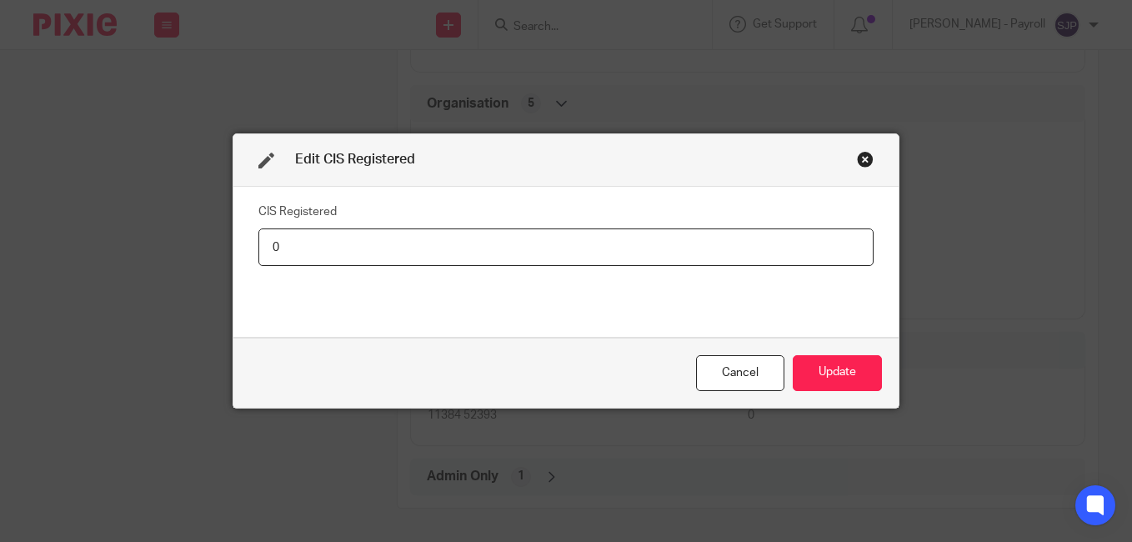
click at [572, 263] on input "0" at bounding box center [565, 247] width 615 height 38
type input "Net - 20%"
click at [830, 371] on button "Update" at bounding box center [837, 373] width 89 height 36
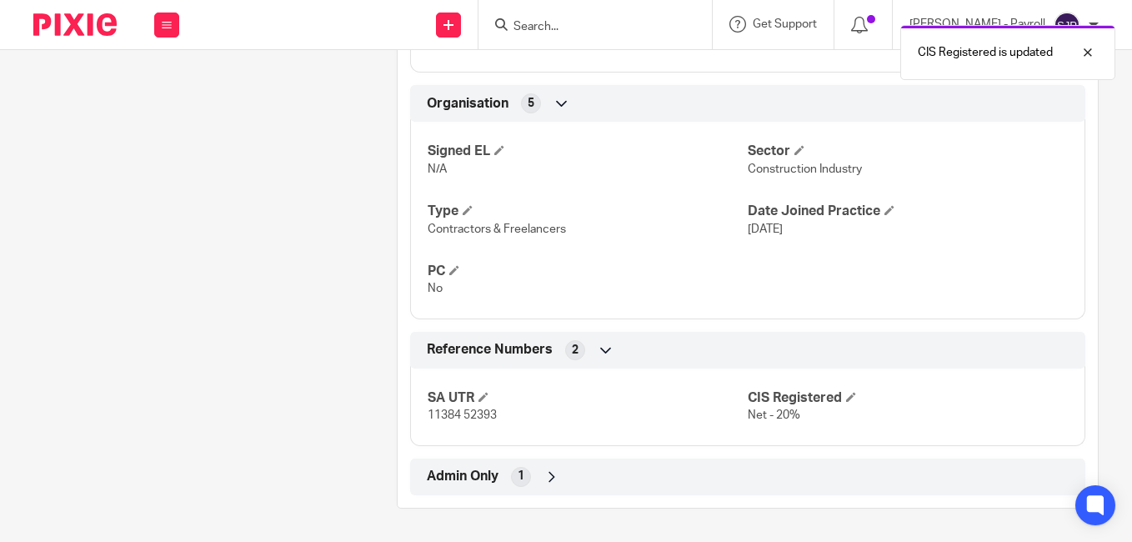
click at [579, 28] on div "CIS Registered is updated" at bounding box center [840, 48] width 549 height 63
click at [543, 23] on input "Search" at bounding box center [587, 27] width 150 height 15
paste input "GABRIEL AMUZU"
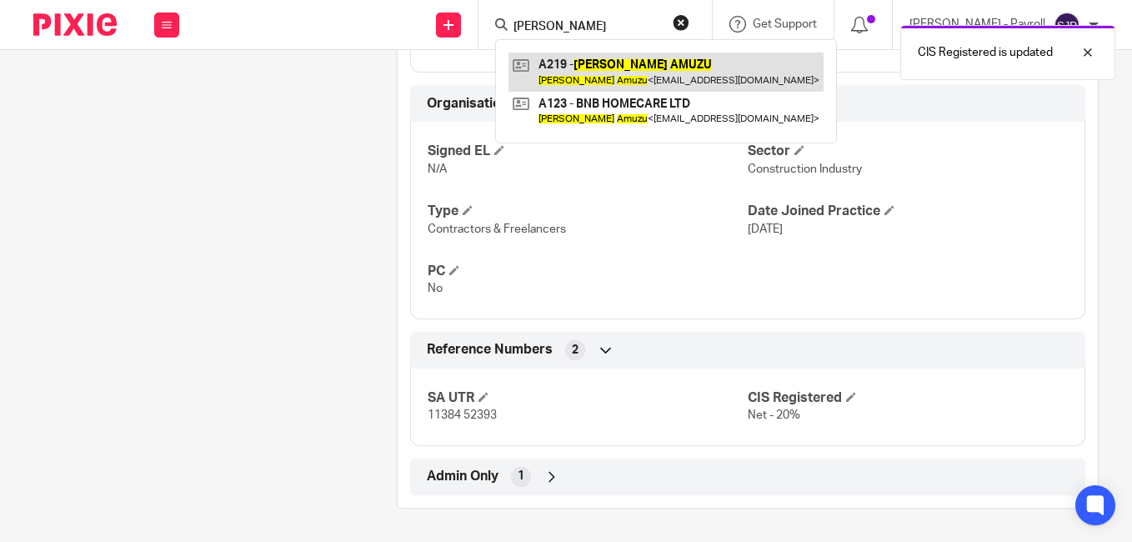
type input "GABRIEL AMUZU"
click at [534, 66] on link at bounding box center [665, 72] width 315 height 38
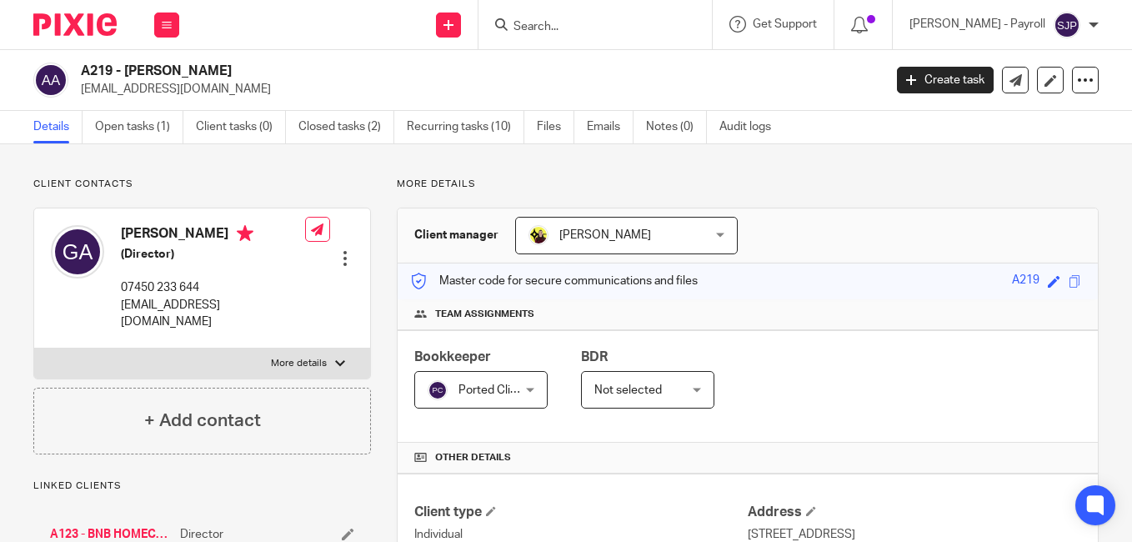
click at [139, 232] on h4 "[PERSON_NAME]" at bounding box center [213, 235] width 184 height 21
copy h4 "[PERSON_NAME]"
click at [181, 235] on h4 "[PERSON_NAME]" at bounding box center [213, 235] width 184 height 21
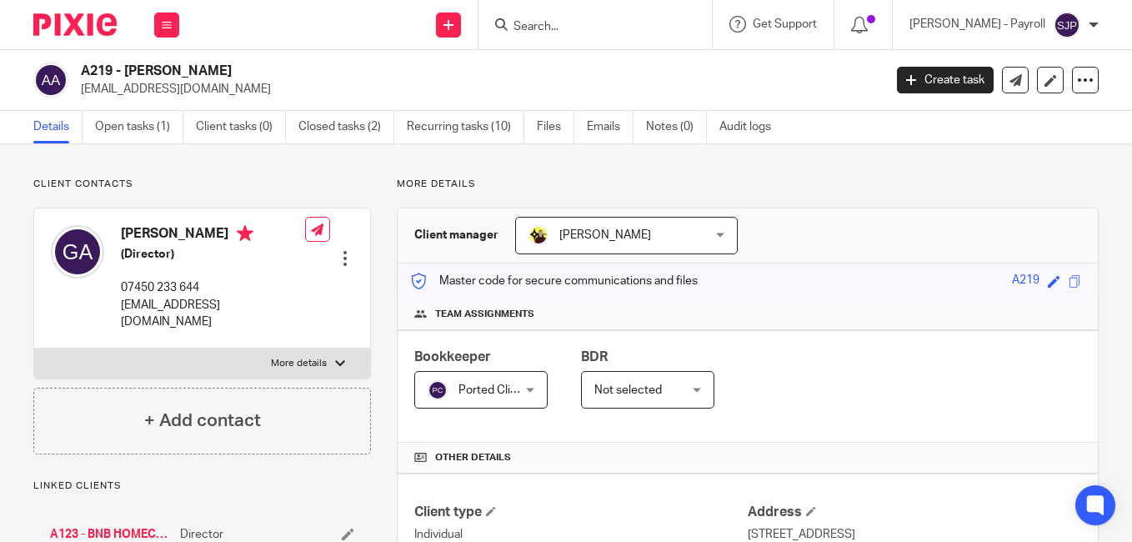
copy h4 "Amuzu"
click at [772, 82] on p "[EMAIL_ADDRESS][DOMAIN_NAME]" at bounding box center [476, 89] width 791 height 17
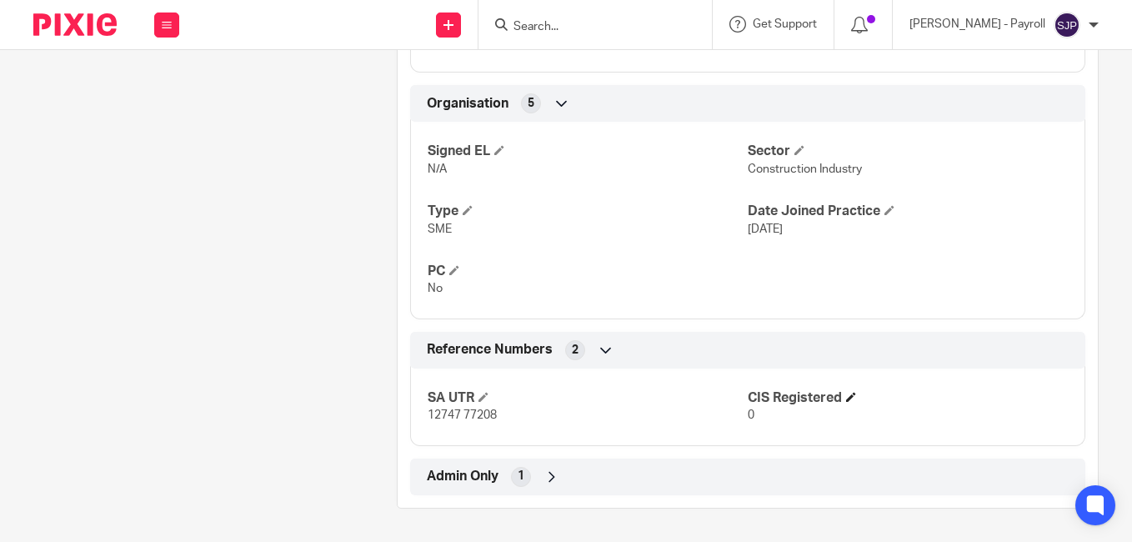
click at [840, 396] on h4 "CIS Registered" at bounding box center [908, 398] width 320 height 18
click at [846, 398] on span at bounding box center [851, 397] width 10 height 10
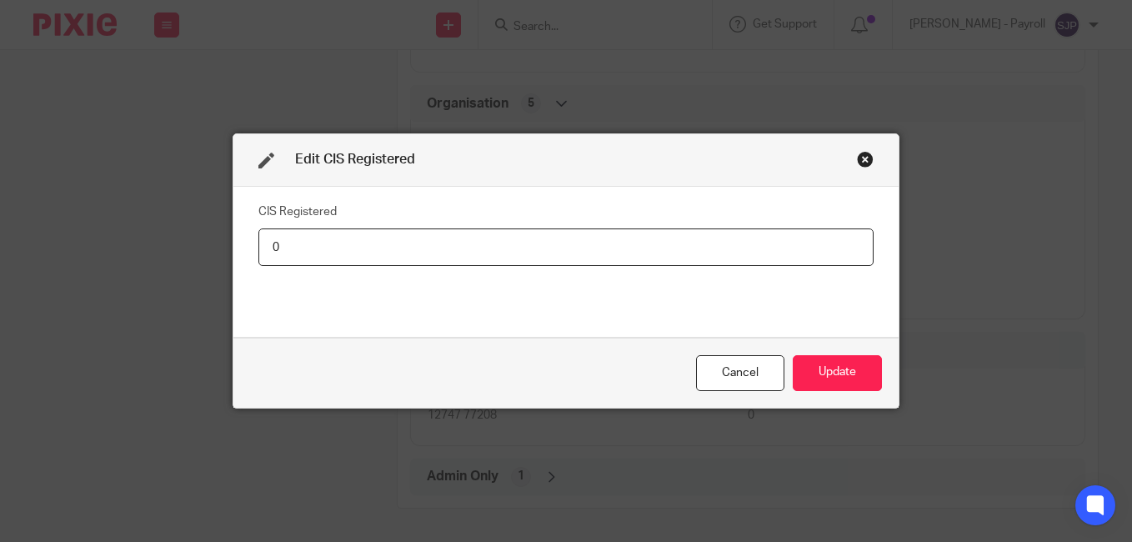
click at [323, 245] on input "0" at bounding box center [565, 247] width 615 height 38
type input "Net - 20%"
click at [820, 367] on button "Update" at bounding box center [837, 373] width 89 height 36
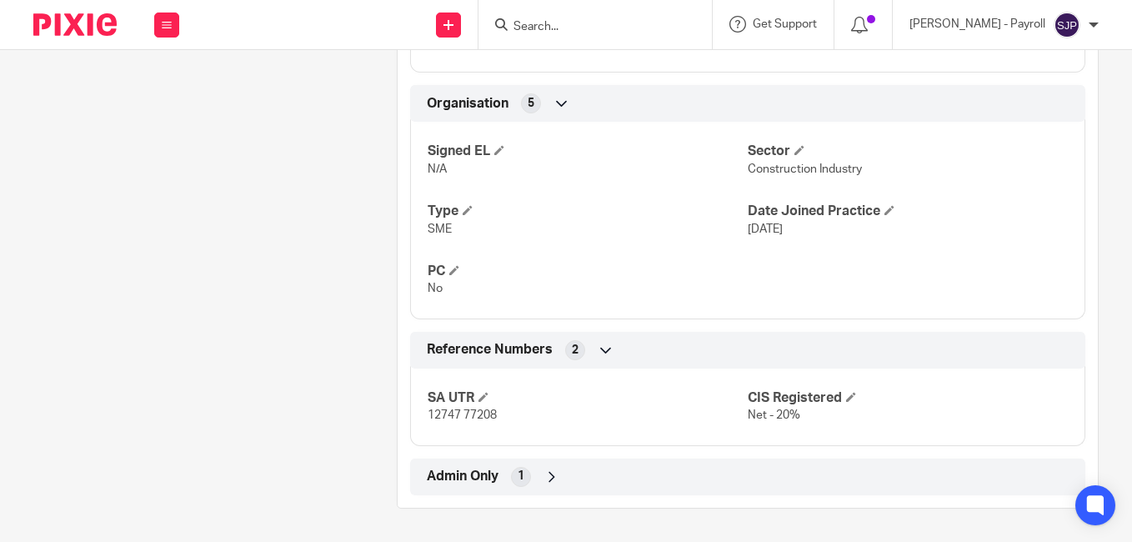
click at [562, 24] on input "Search" at bounding box center [587, 27] width 150 height 15
paste input "[PERSON_NAME]"
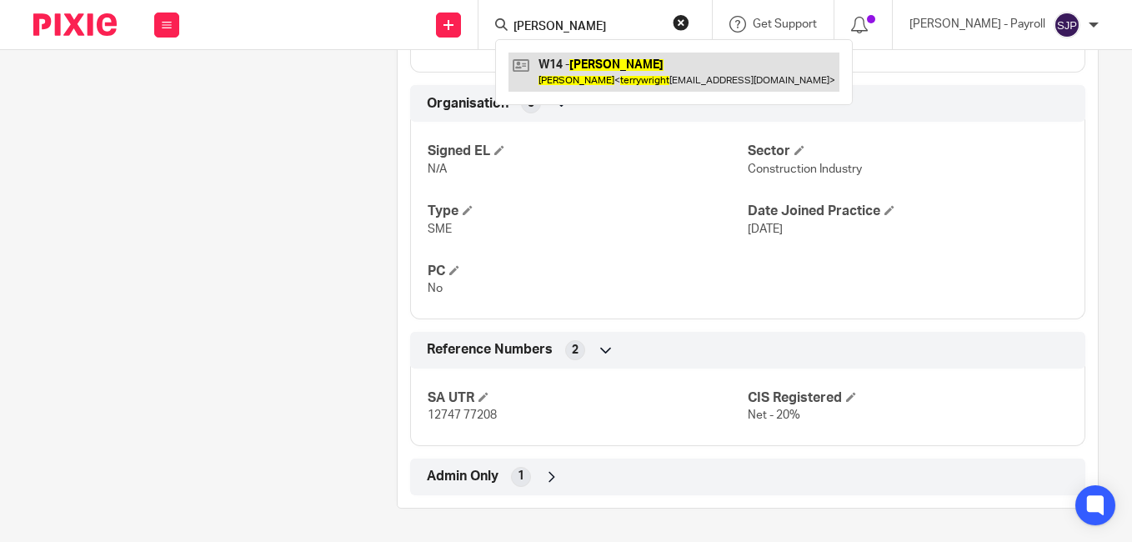
type input "[PERSON_NAME]"
click at [538, 63] on link at bounding box center [673, 72] width 331 height 38
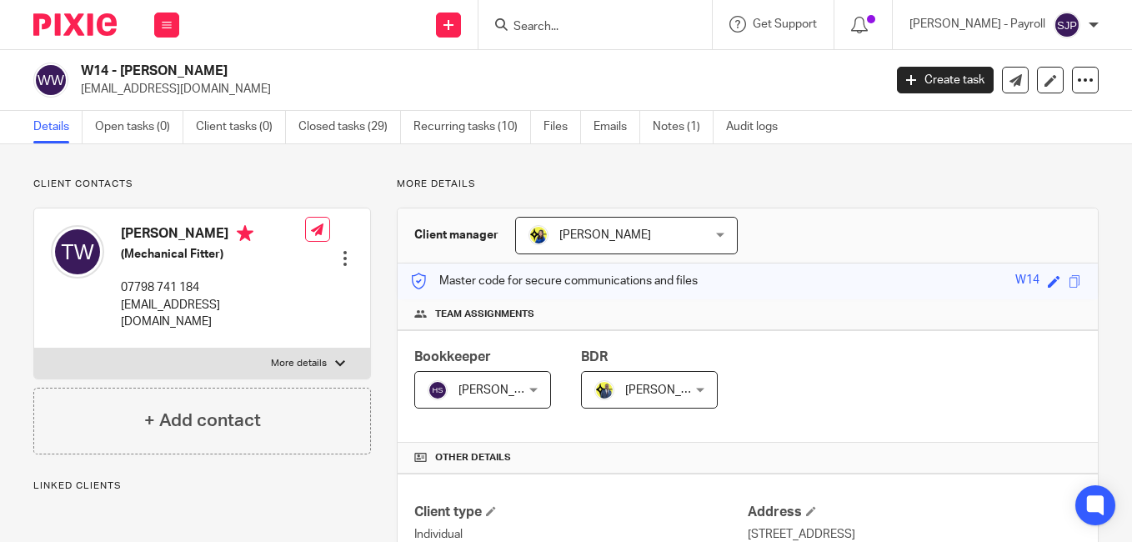
click at [145, 230] on h4 "[PERSON_NAME]" at bounding box center [213, 235] width 184 height 21
click at [145, 230] on h4 "Terry Wright" at bounding box center [213, 235] width 184 height 21
copy h4 "Terry"
click at [192, 234] on h4 "Terry Wright" at bounding box center [213, 235] width 184 height 21
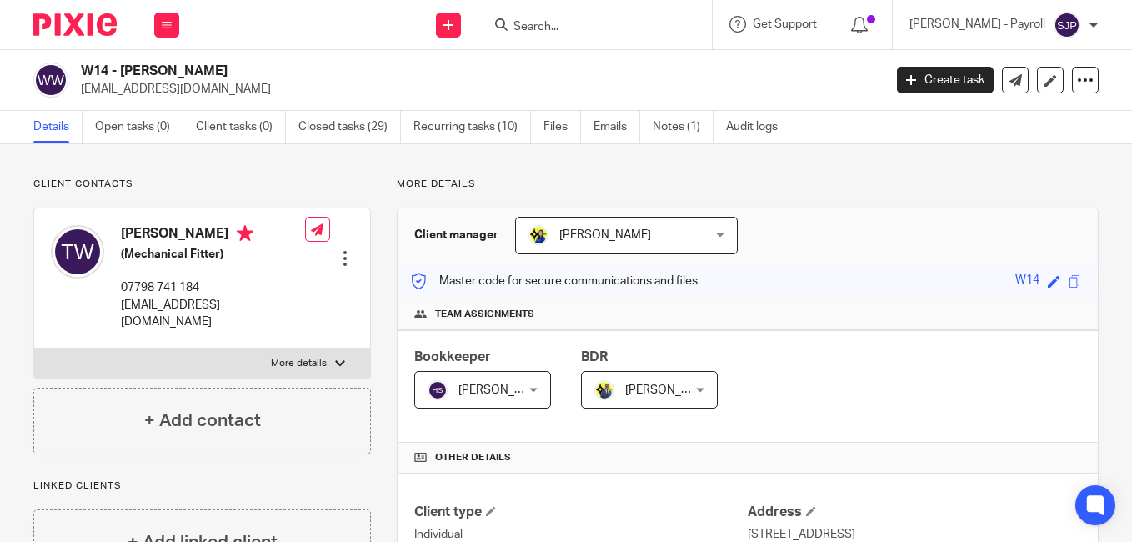
copy h4 "Wright"
click at [783, 90] on p "terrywright121@gmail.com" at bounding box center [476, 89] width 791 height 17
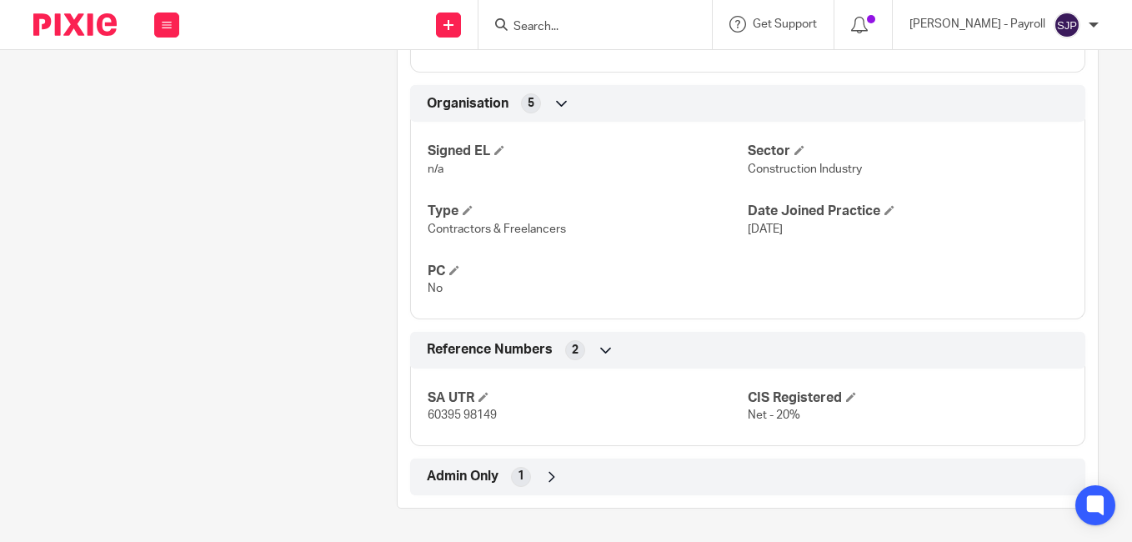
click at [567, 21] on input "Search" at bounding box center [587, 27] width 150 height 15
paste input "LIAM MAHER"
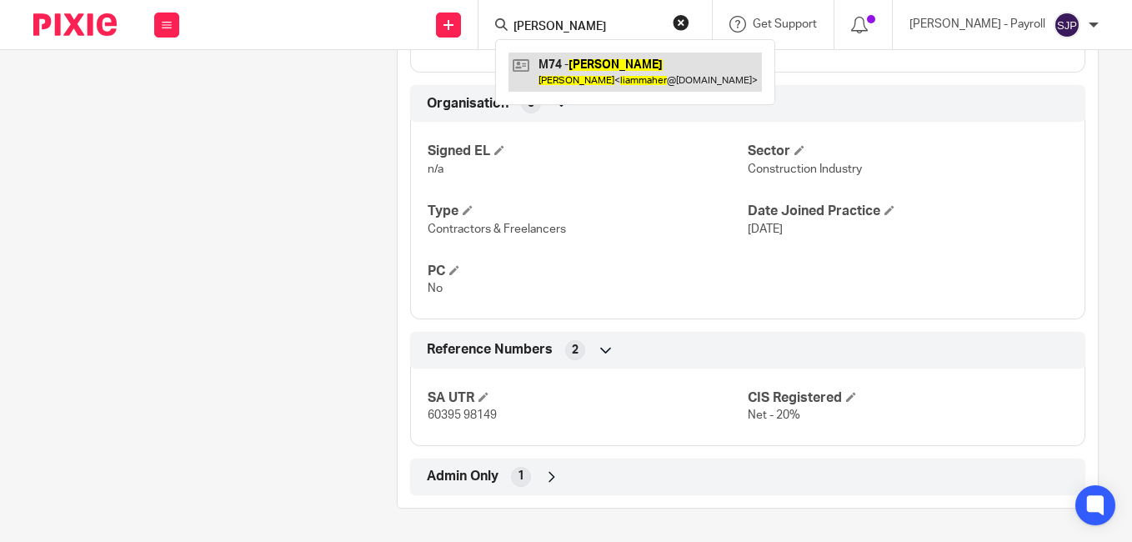
type input "LIAM MAHER"
click at [543, 65] on link at bounding box center [634, 72] width 253 height 38
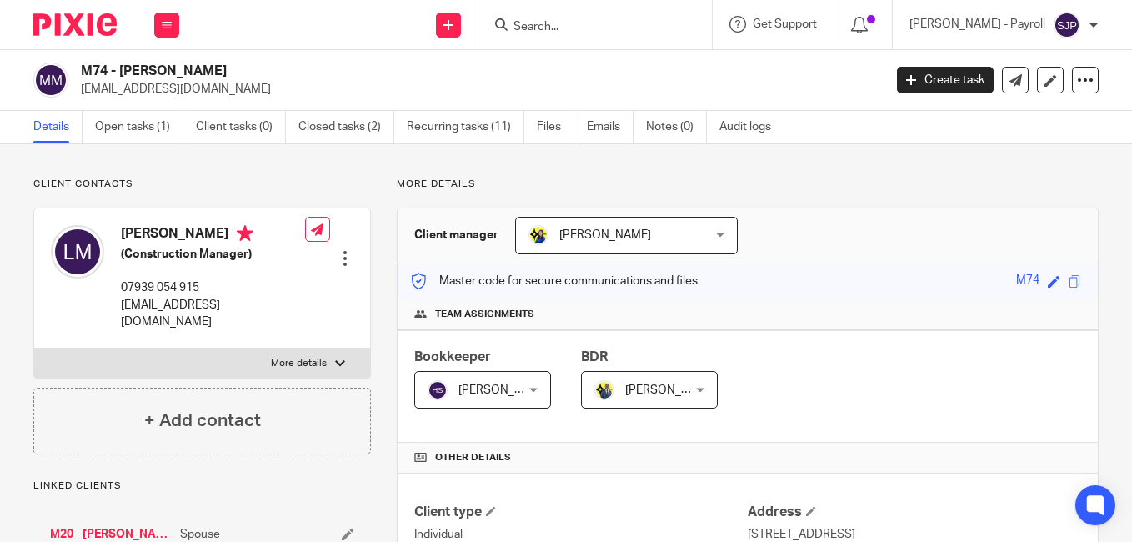
click at [145, 235] on h4 "[PERSON_NAME]" at bounding box center [213, 235] width 184 height 21
copy h4 "[PERSON_NAME]"
click at [181, 233] on h4 "[PERSON_NAME]" at bounding box center [213, 235] width 184 height 21
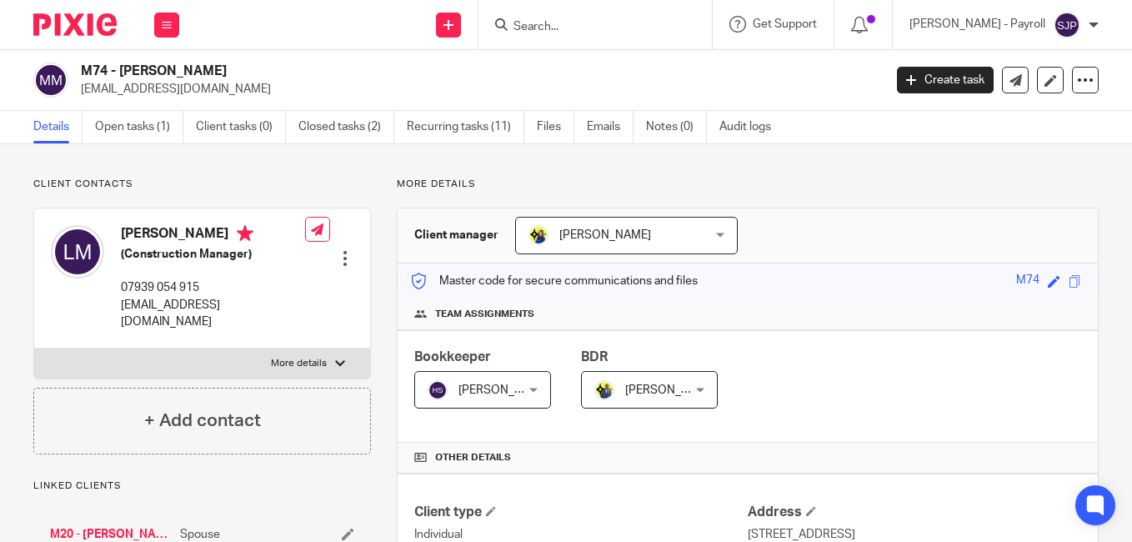
copy h4 "[PERSON_NAME]"
click at [761, 87] on p "[EMAIL_ADDRESS][DOMAIN_NAME]" at bounding box center [476, 89] width 791 height 17
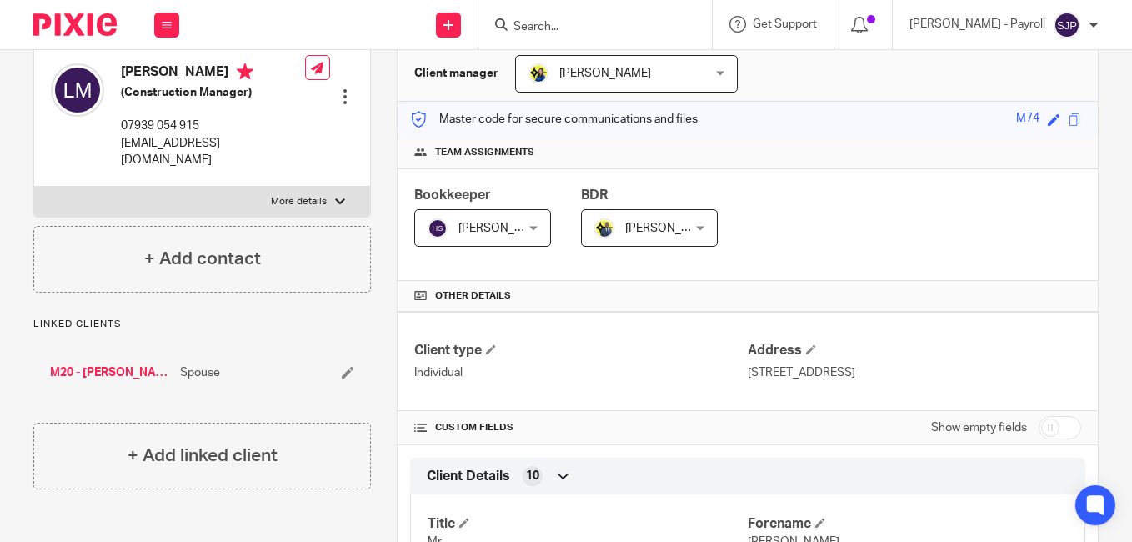
scroll to position [333, 0]
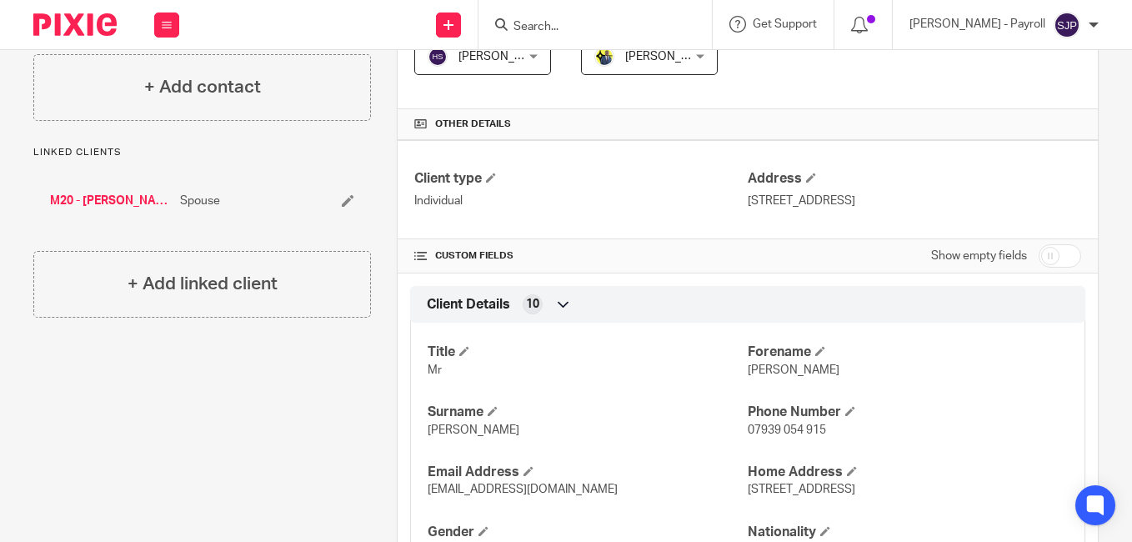
click at [1041, 257] on input "checkbox" at bounding box center [1059, 255] width 43 height 23
checkbox input "true"
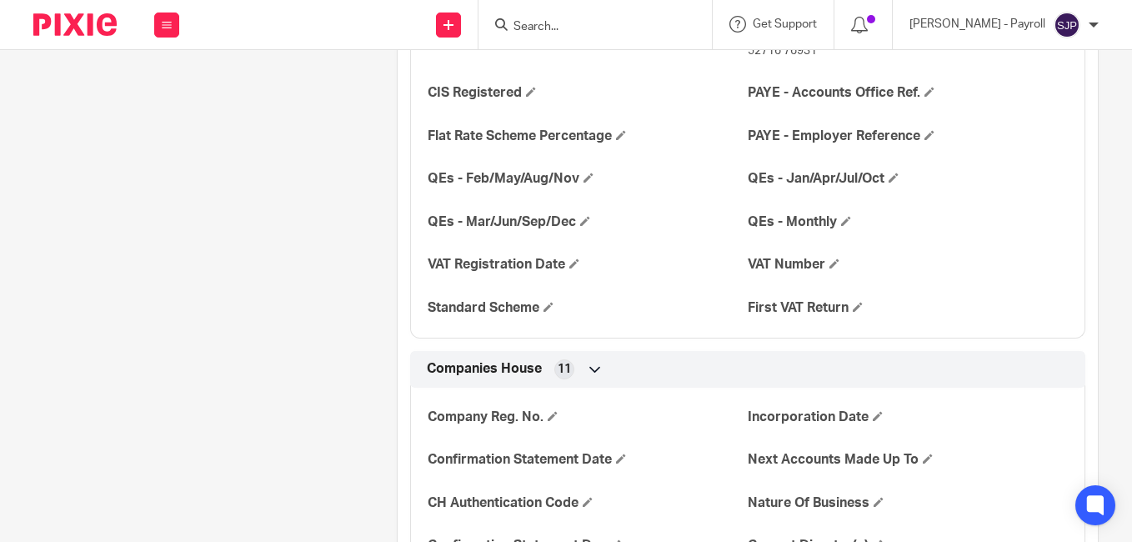
scroll to position [1458, 0]
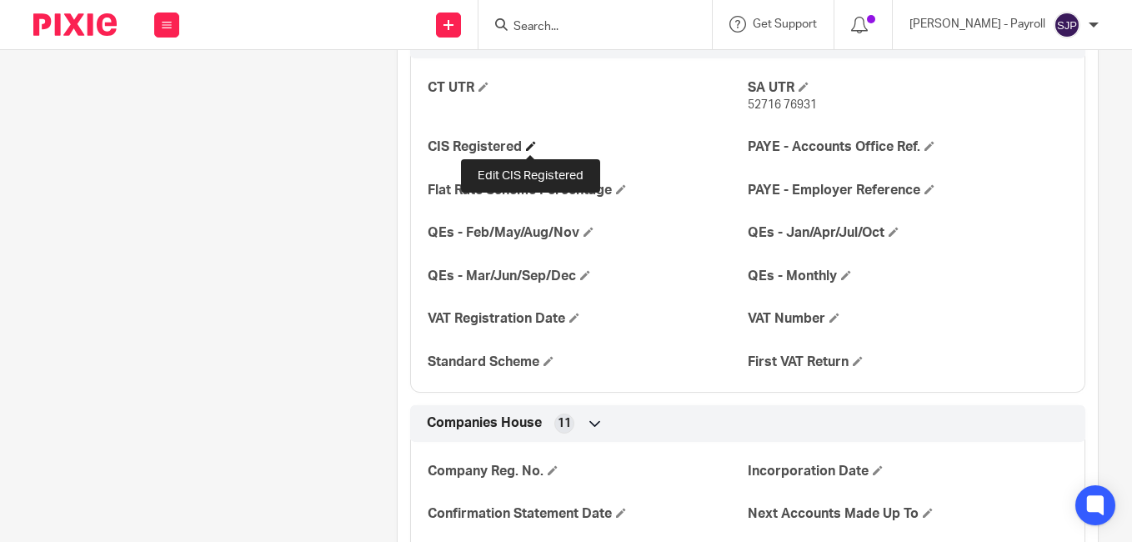
click at [528, 144] on span at bounding box center [531, 146] width 10 height 10
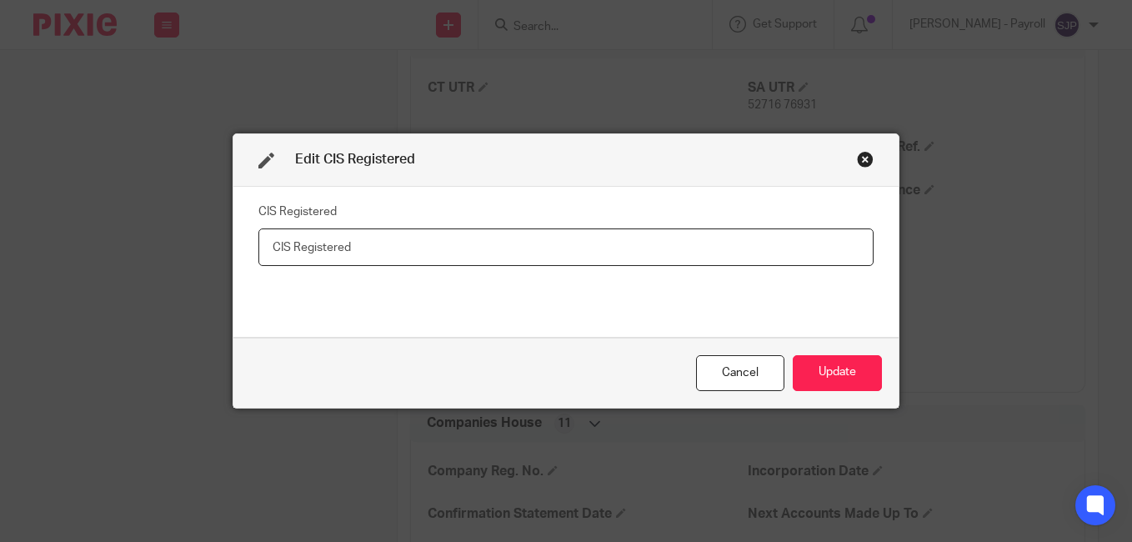
click at [450, 249] on input "text" at bounding box center [565, 247] width 615 height 38
paste input "Net - 20%"
type input "Net - 20%"
click at [831, 369] on button "Update" at bounding box center [837, 373] width 89 height 36
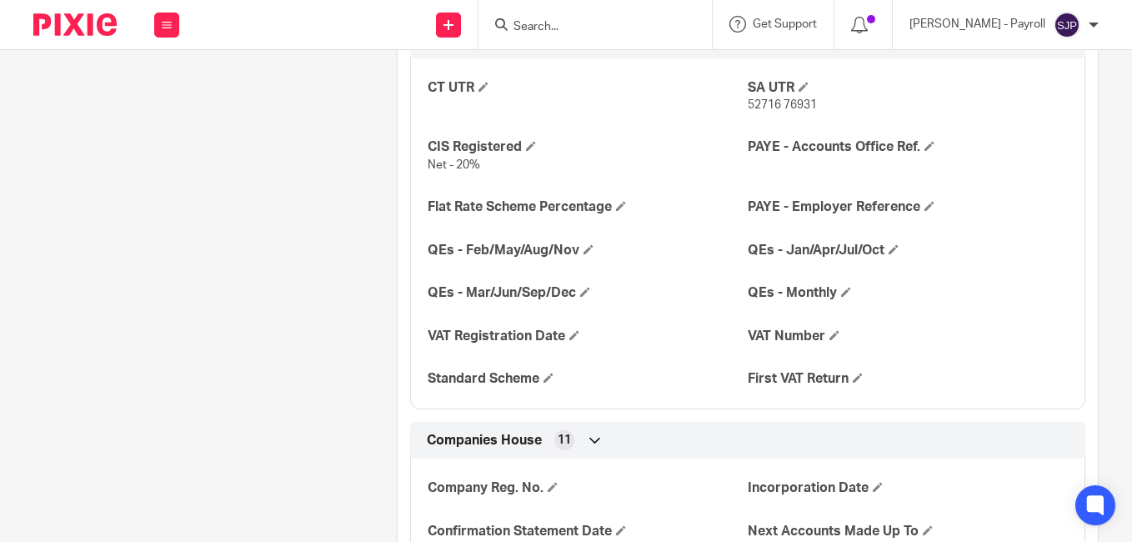
click at [597, 29] on input "Search" at bounding box center [587, 27] width 150 height 15
paste input "[PERSON_NAME]"
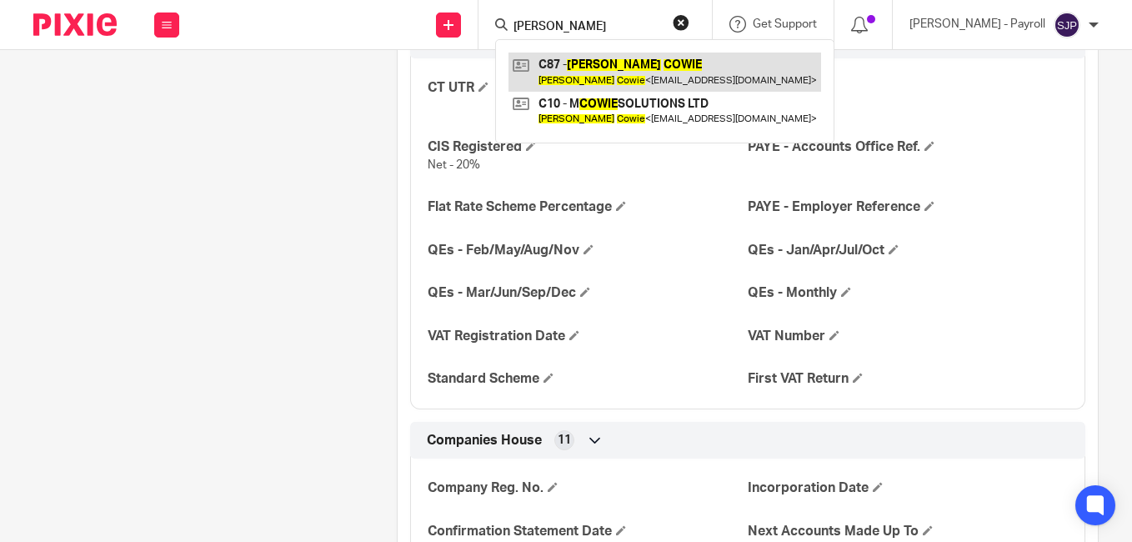
type input "[PERSON_NAME]"
click at [539, 62] on link at bounding box center [664, 72] width 313 height 38
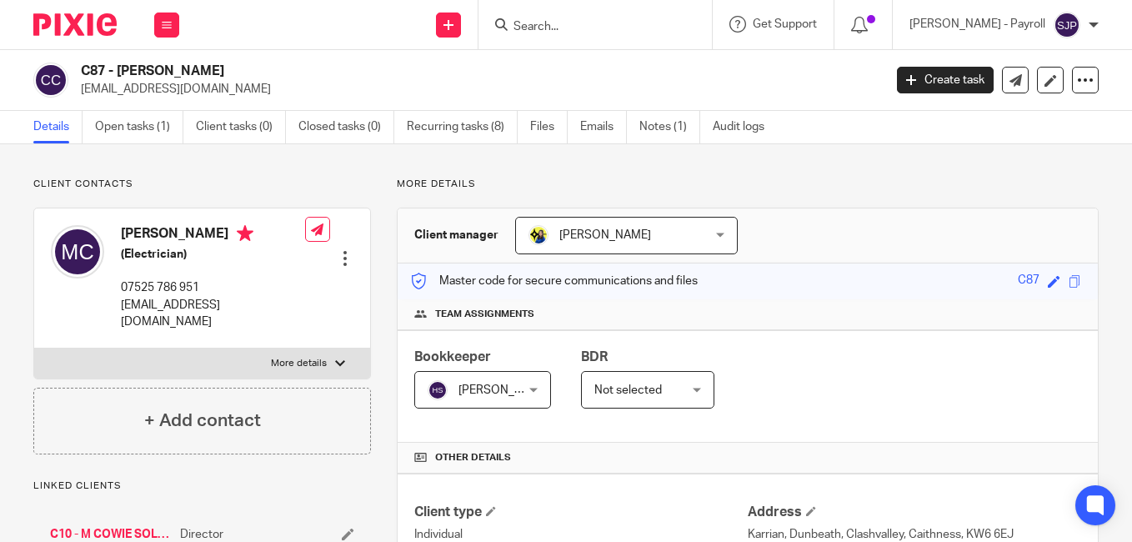
click at [154, 233] on h4 "Michael Cowie" at bounding box center [213, 235] width 184 height 21
copy h4 "[PERSON_NAME]"
click at [188, 238] on h4 "Michael Cowie" at bounding box center [213, 235] width 184 height 21
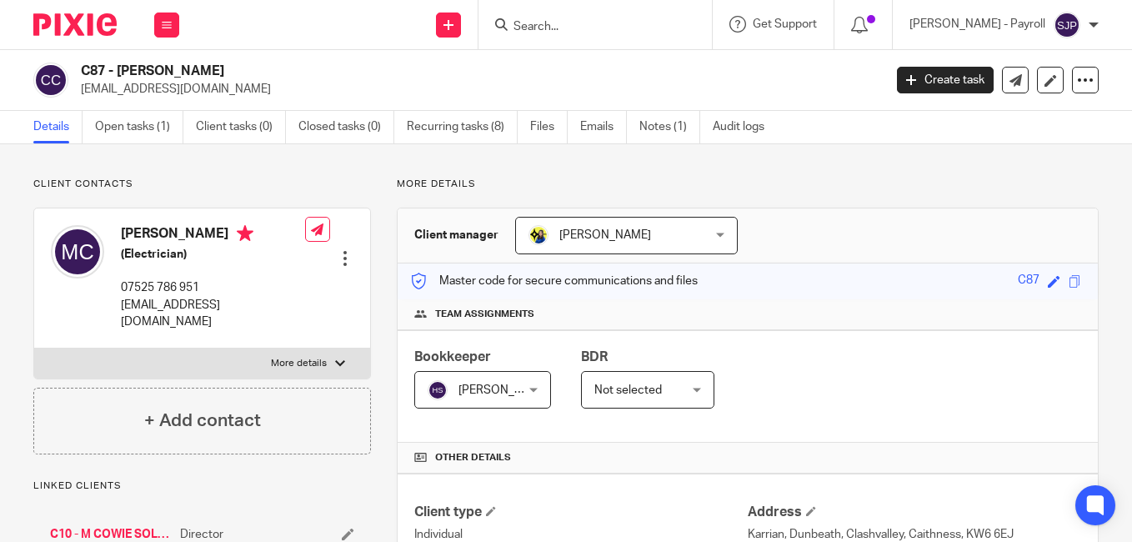
copy h4 "Cowie"
click at [775, 95] on p "[EMAIL_ADDRESS][DOMAIN_NAME]" at bounding box center [476, 89] width 791 height 17
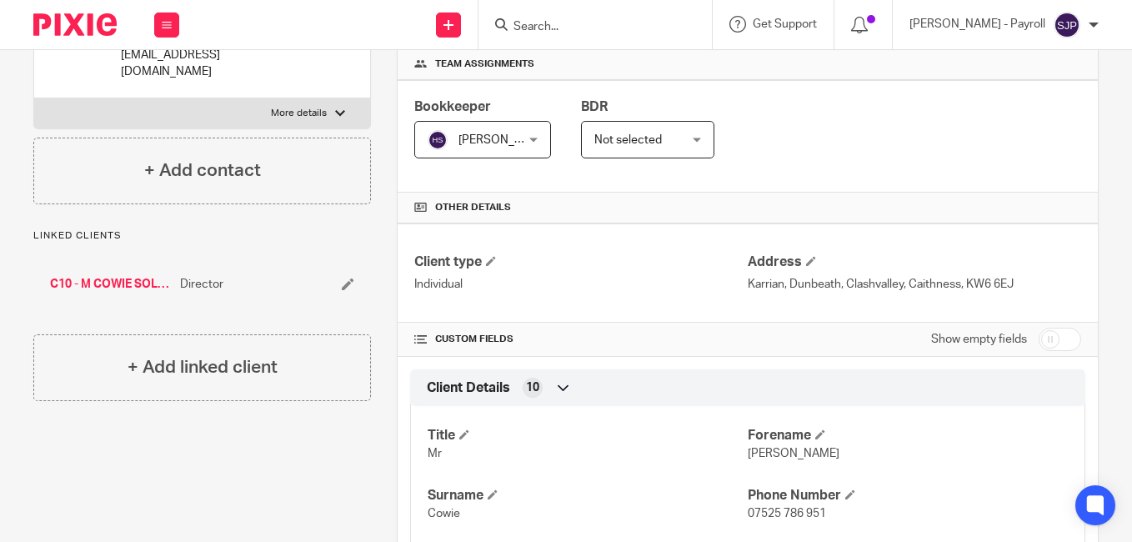
click at [1038, 340] on input "checkbox" at bounding box center [1059, 339] width 43 height 23
checkbox input "true"
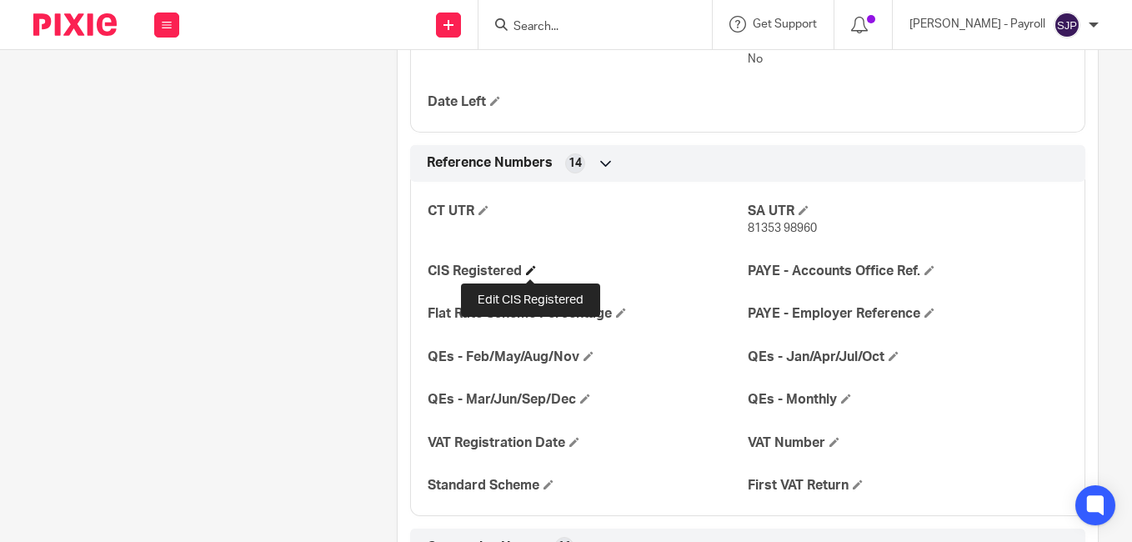
click at [532, 270] on span at bounding box center [531, 270] width 10 height 10
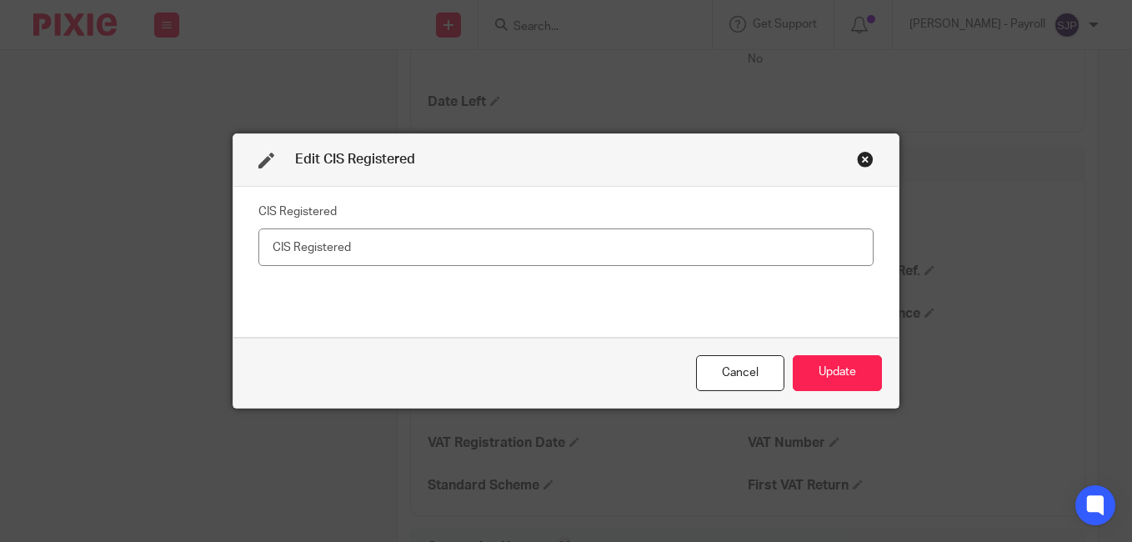
click at [441, 246] on input "text" at bounding box center [565, 247] width 615 height 38
type input "Net - 20%"
click at [814, 367] on button "Update" at bounding box center [837, 373] width 89 height 36
